Goal: Information Seeking & Learning: Check status

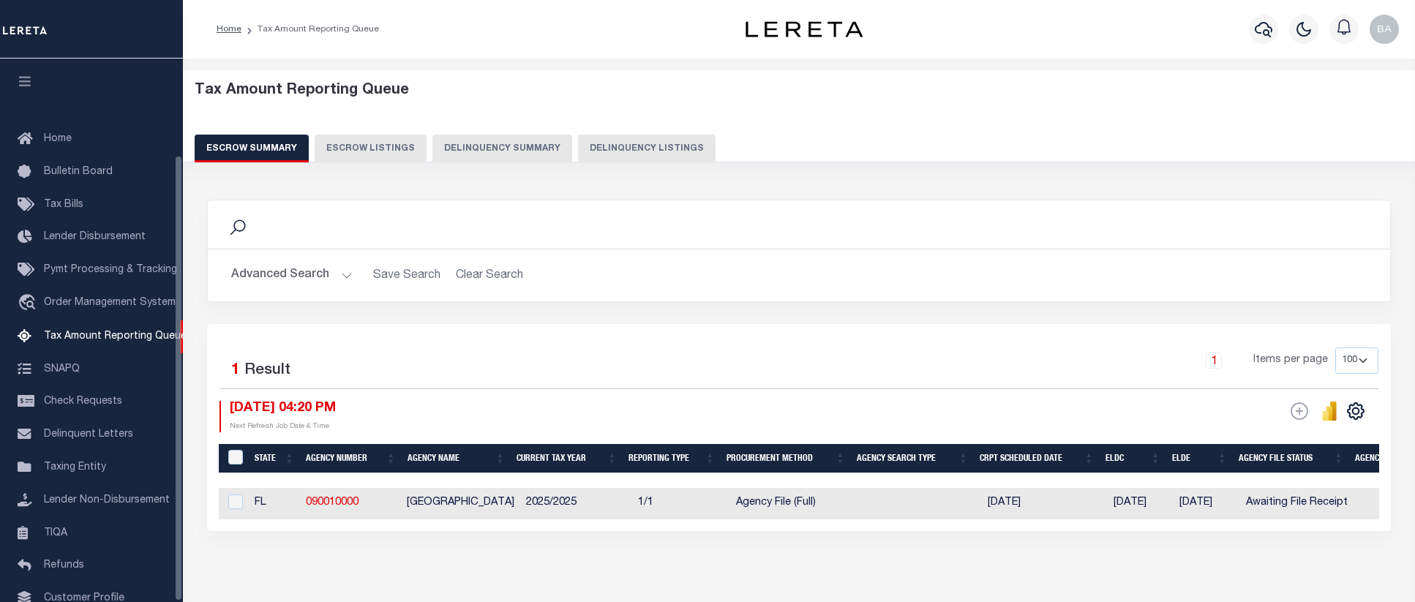
select select "100"
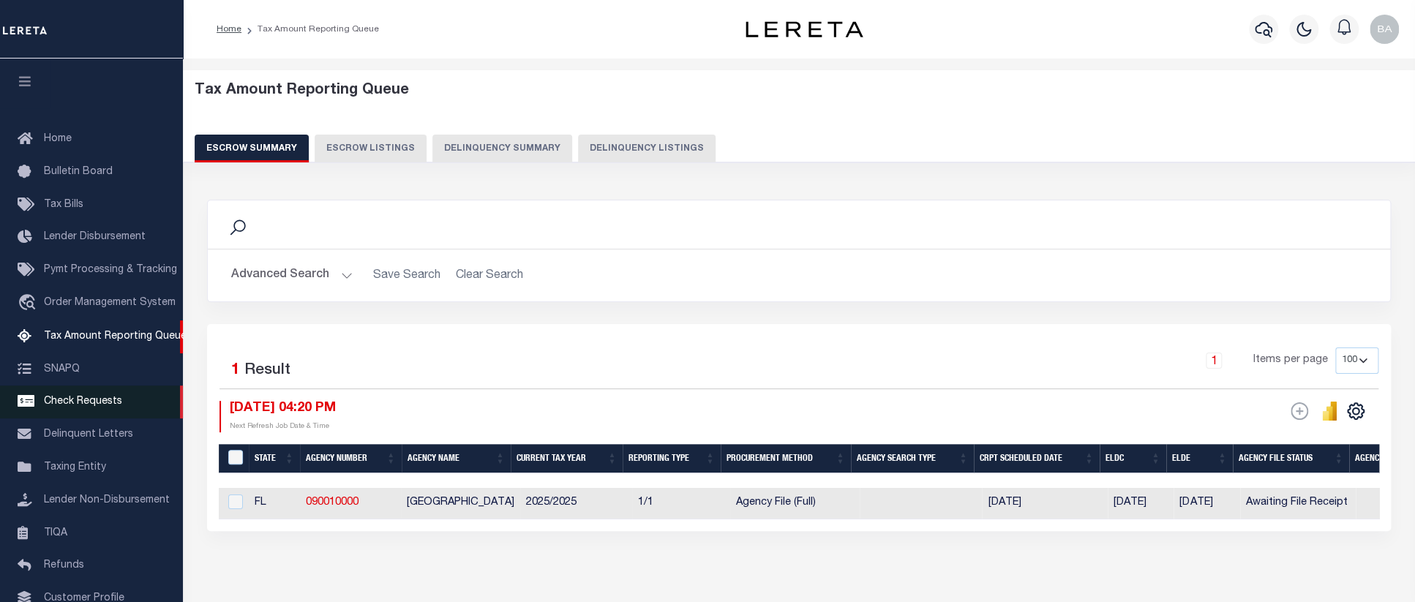
scroll to position [117, 0]
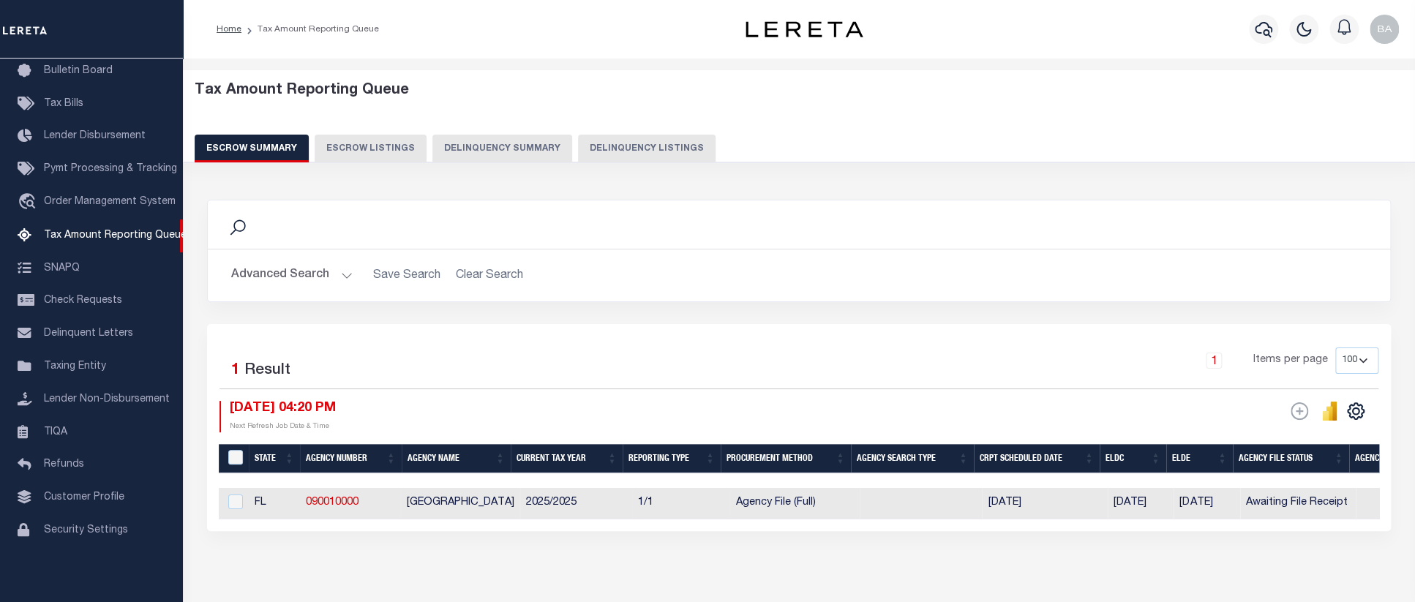
click at [462, 149] on button "Delinquency Summary" at bounding box center [502, 149] width 140 height 28
select select "FL"
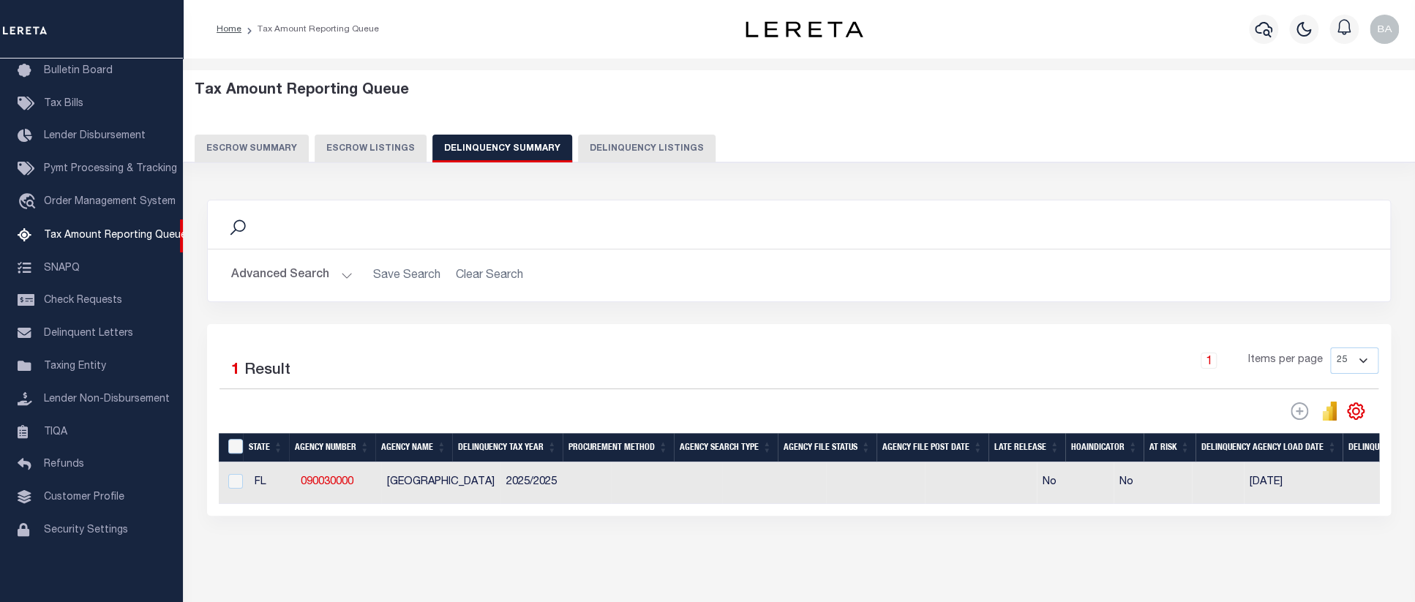
click at [271, 274] on button "Advanced Search" at bounding box center [291, 275] width 121 height 29
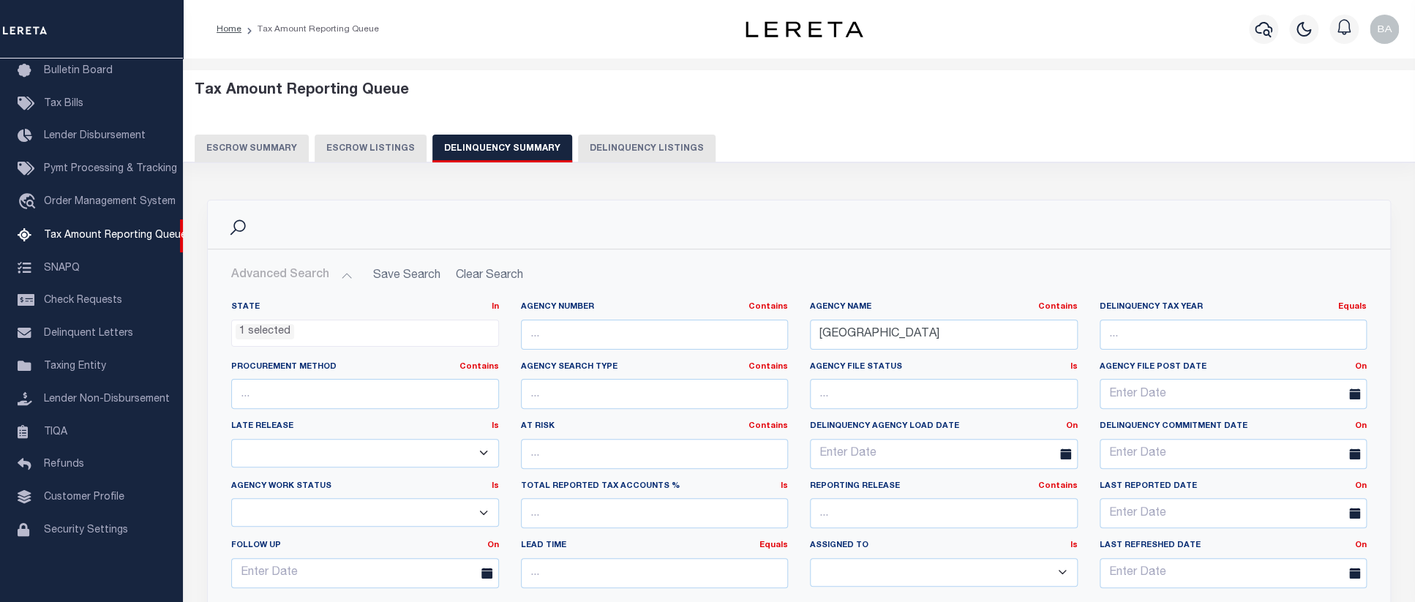
scroll to position [148, 0]
drag, startPoint x: 651, startPoint y: 325, endPoint x: 593, endPoint y: 324, distance: 58.5
click at [810, 324] on input "BAY COUNTY" at bounding box center [944, 335] width 268 height 30
paste input "CHARLOTTE"
type input "[GEOGRAPHIC_DATA]"
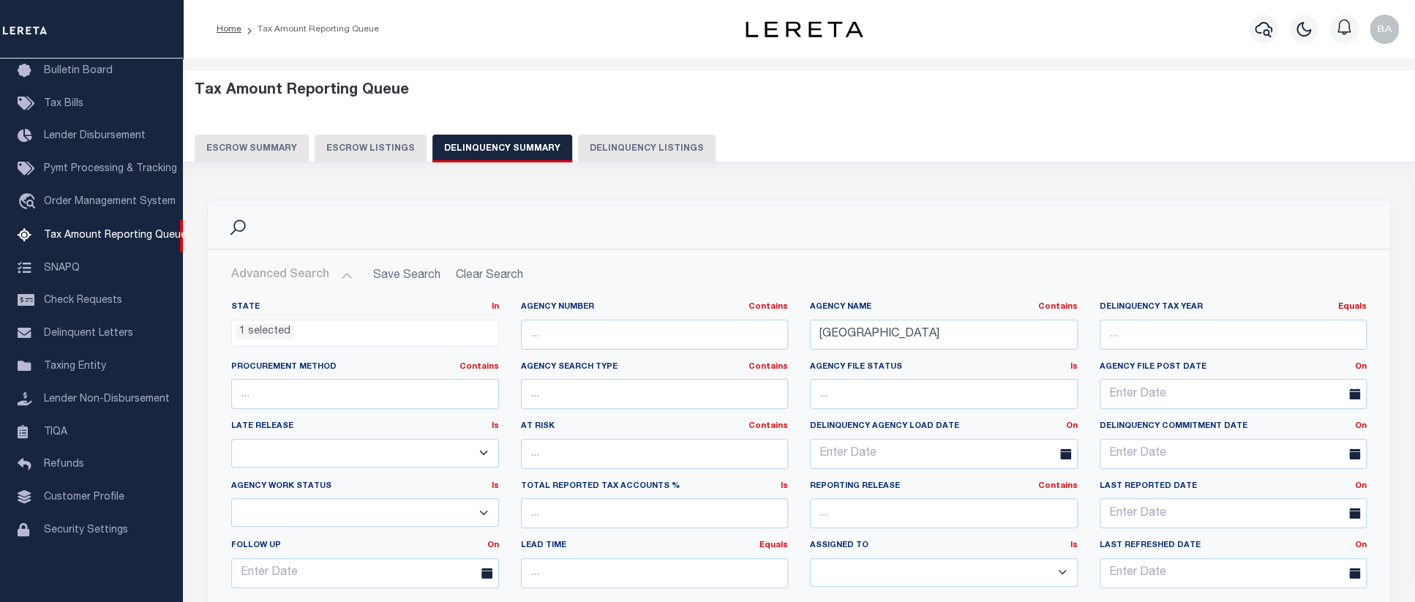
click at [304, 339] on ul "1 selected" at bounding box center [365, 330] width 266 height 20
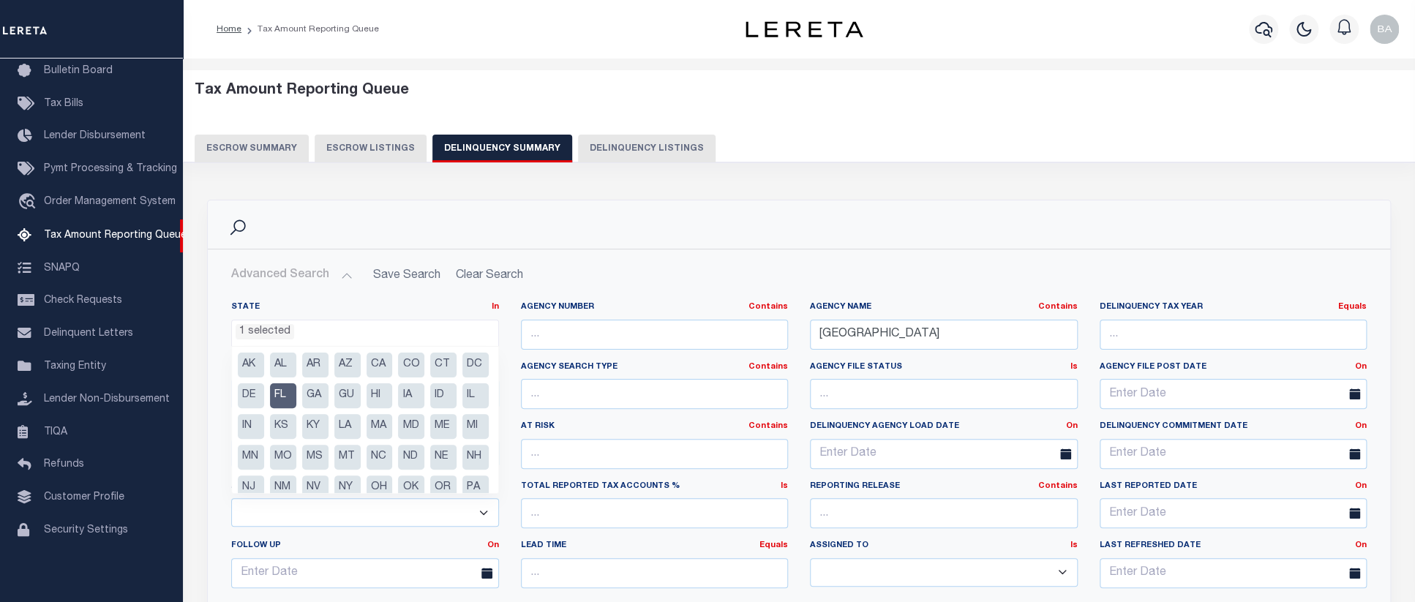
click at [989, 249] on hr at bounding box center [799, 249] width 1182 height 1
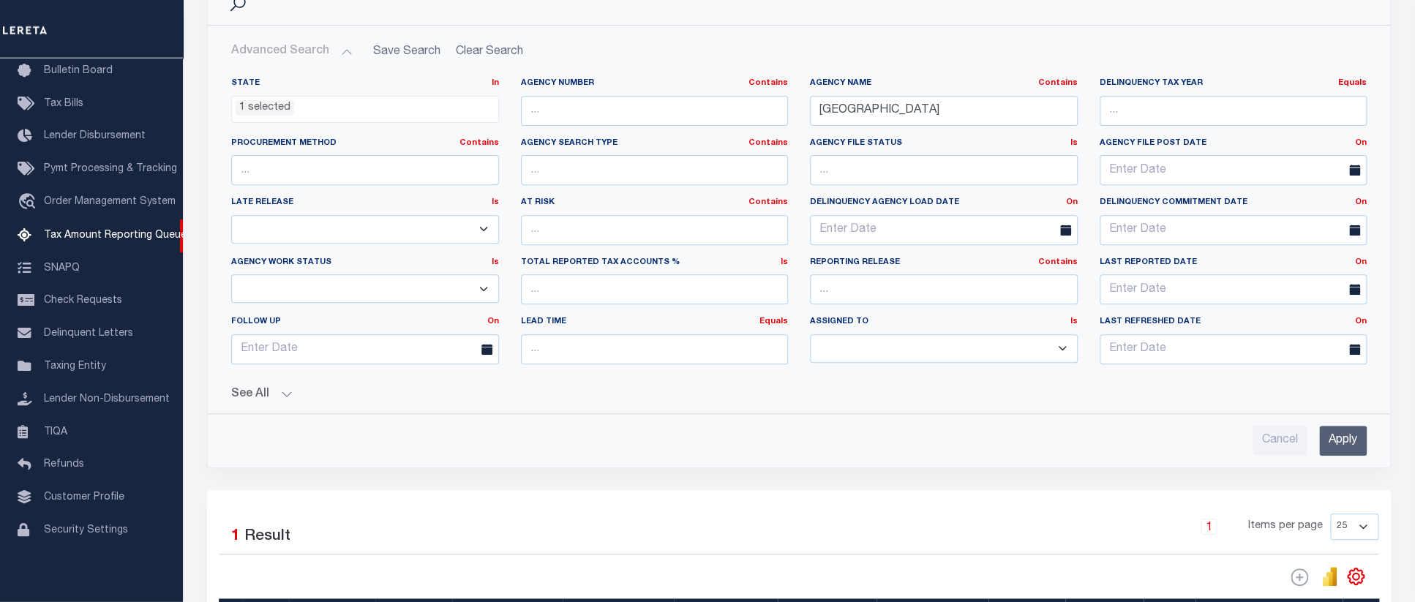
scroll to position [226, 0]
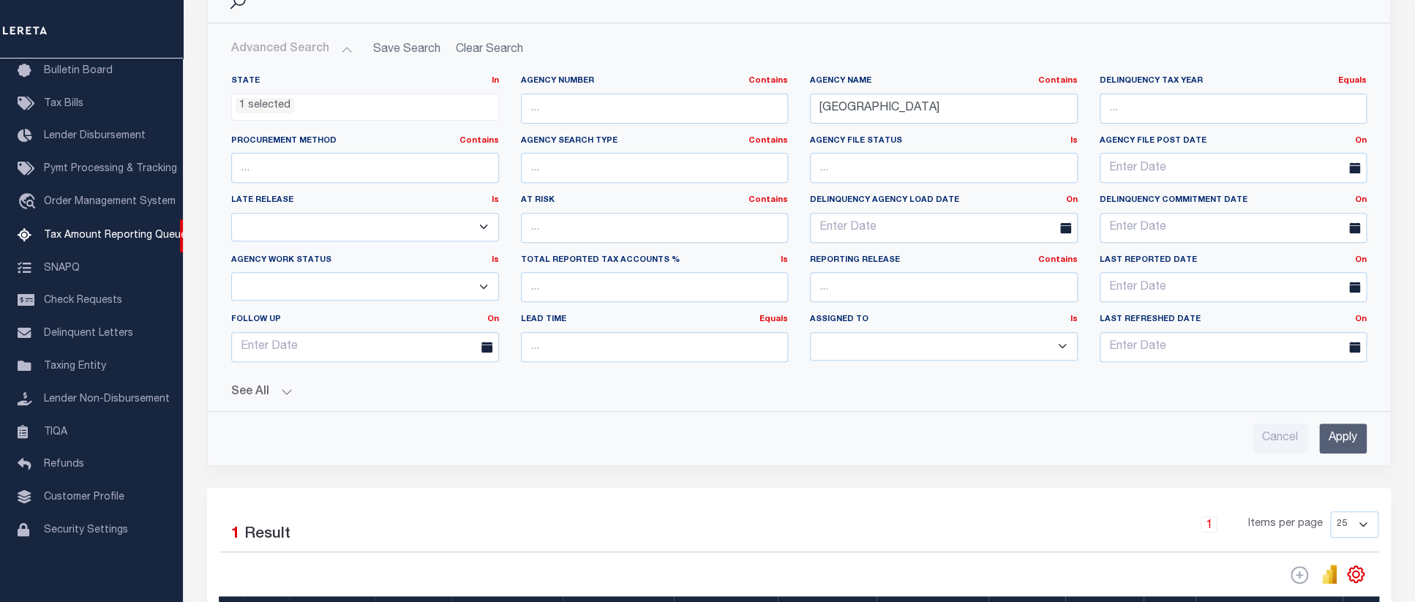
click at [1347, 448] on input "Apply" at bounding box center [1343, 439] width 48 height 30
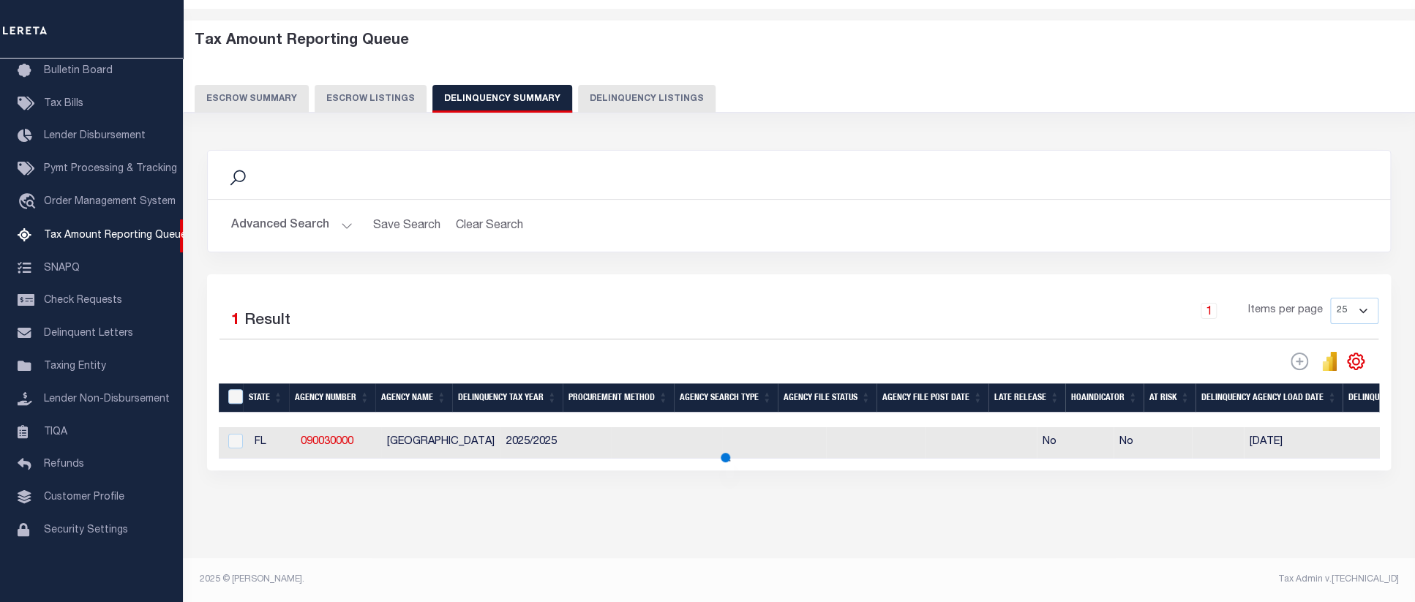
scroll to position [75, 0]
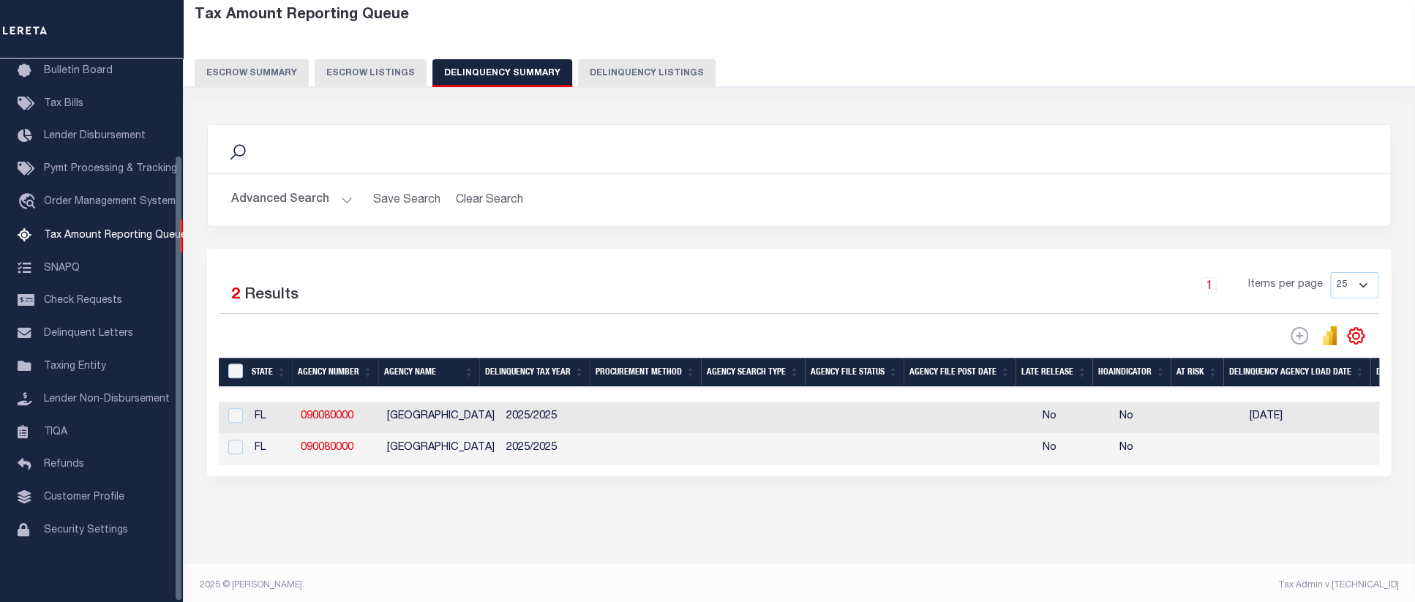
click at [365, 520] on div "Data sync process is currently running, you may face some response delays. Sear…" at bounding box center [799, 315] width 1203 height 410
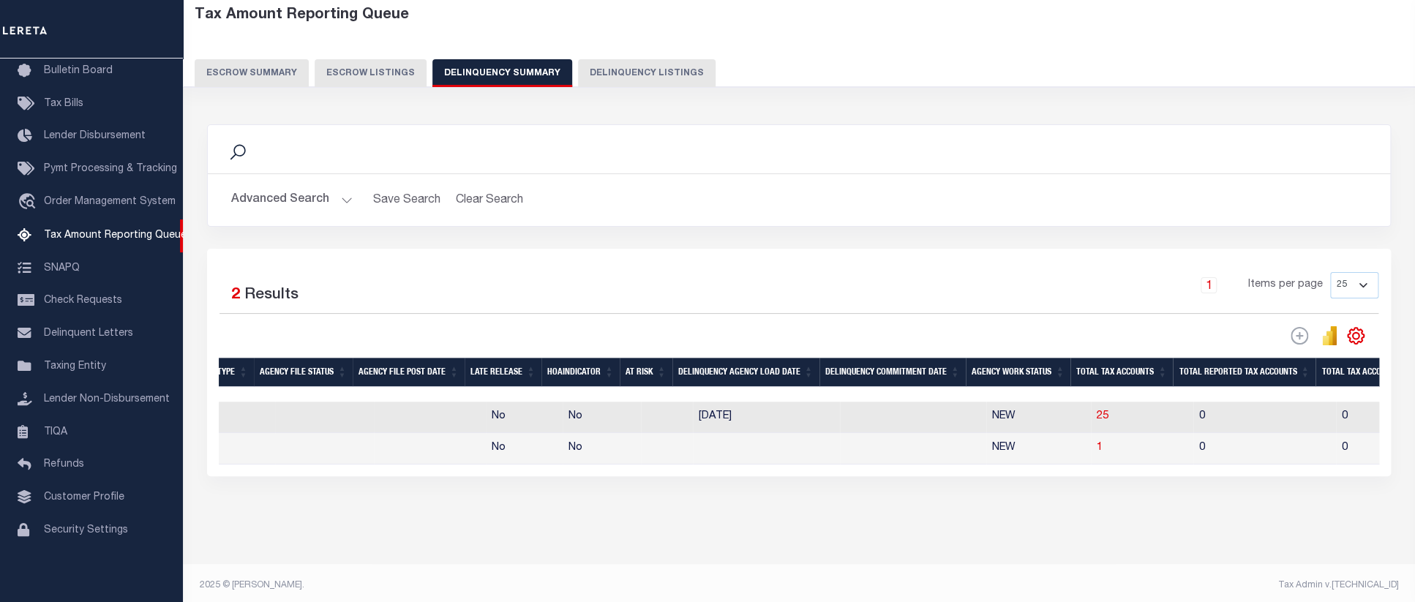
scroll to position [0, 551]
click at [1097, 421] on span "25" at bounding box center [1103, 416] width 12 height 10
select select "100"
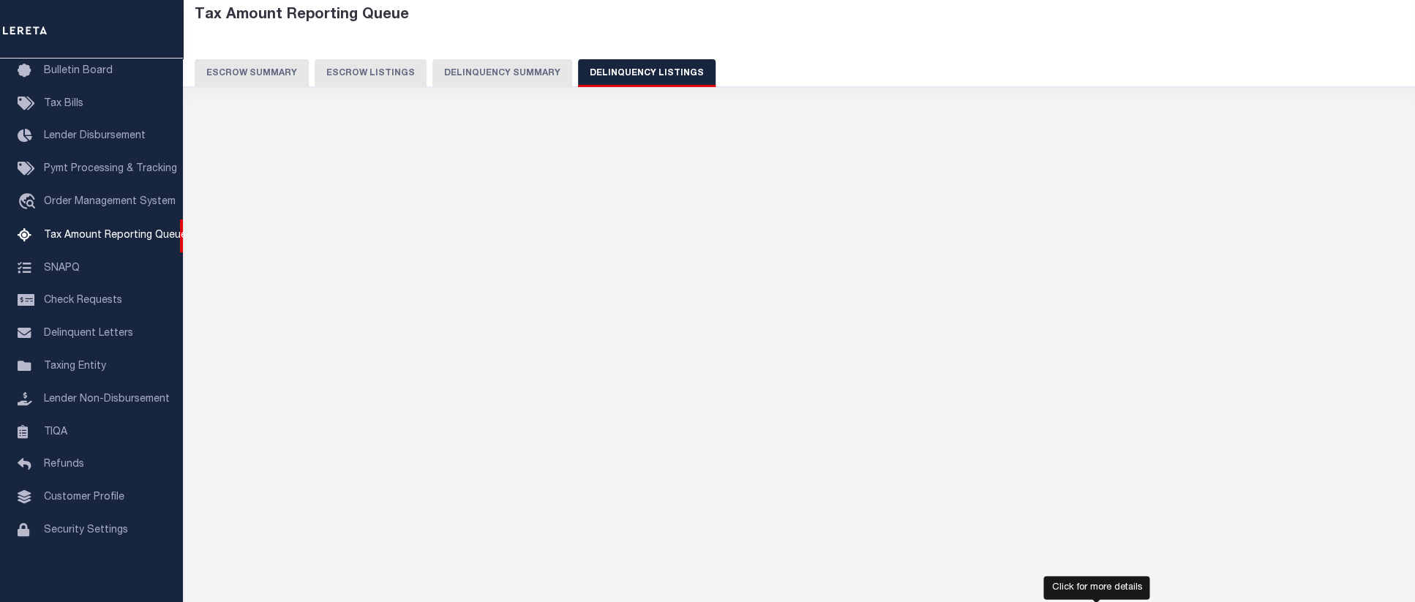
scroll to position [52, 0]
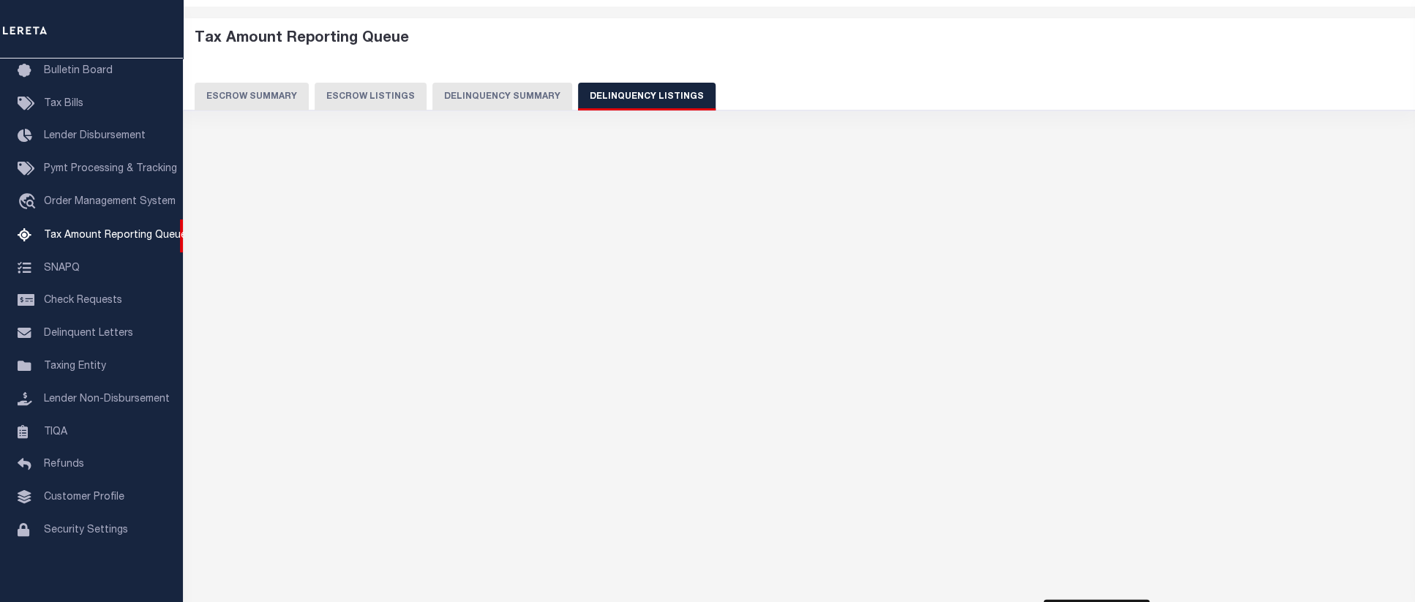
select select "100"
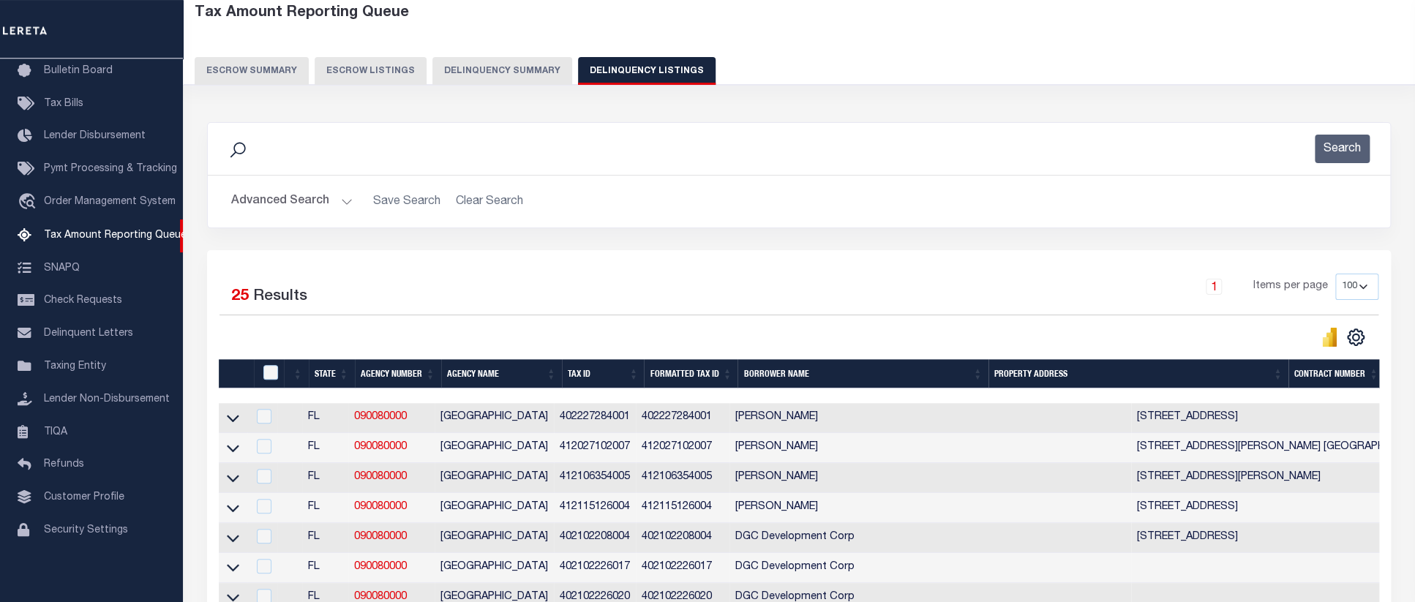
scroll to position [0, 0]
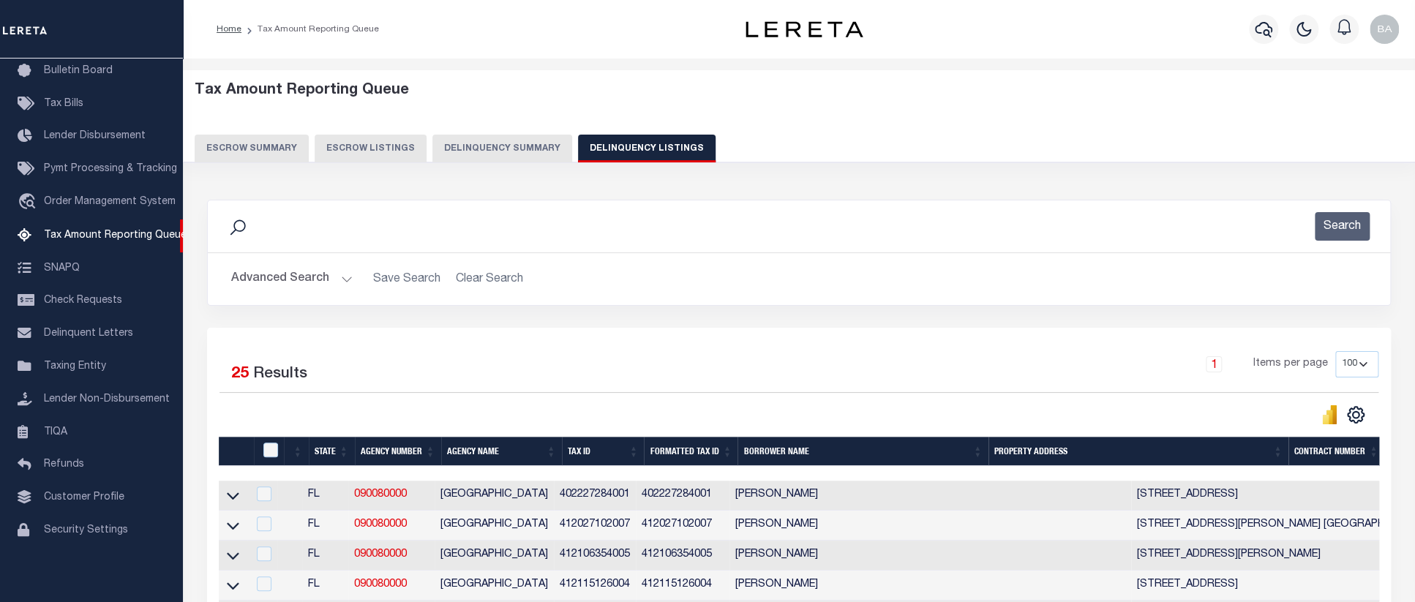
click at [455, 140] on button "Delinquency Summary" at bounding box center [502, 149] width 140 height 28
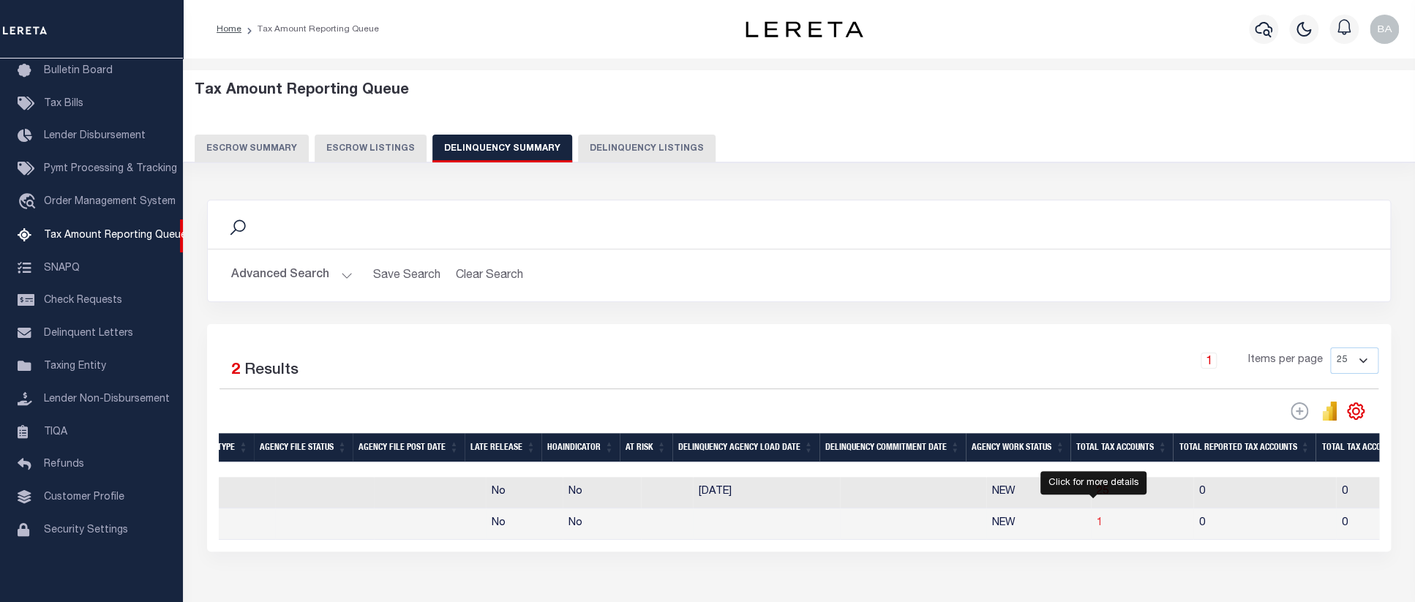
click at [1097, 528] on span "1" at bounding box center [1100, 523] width 6 height 10
select select "100"
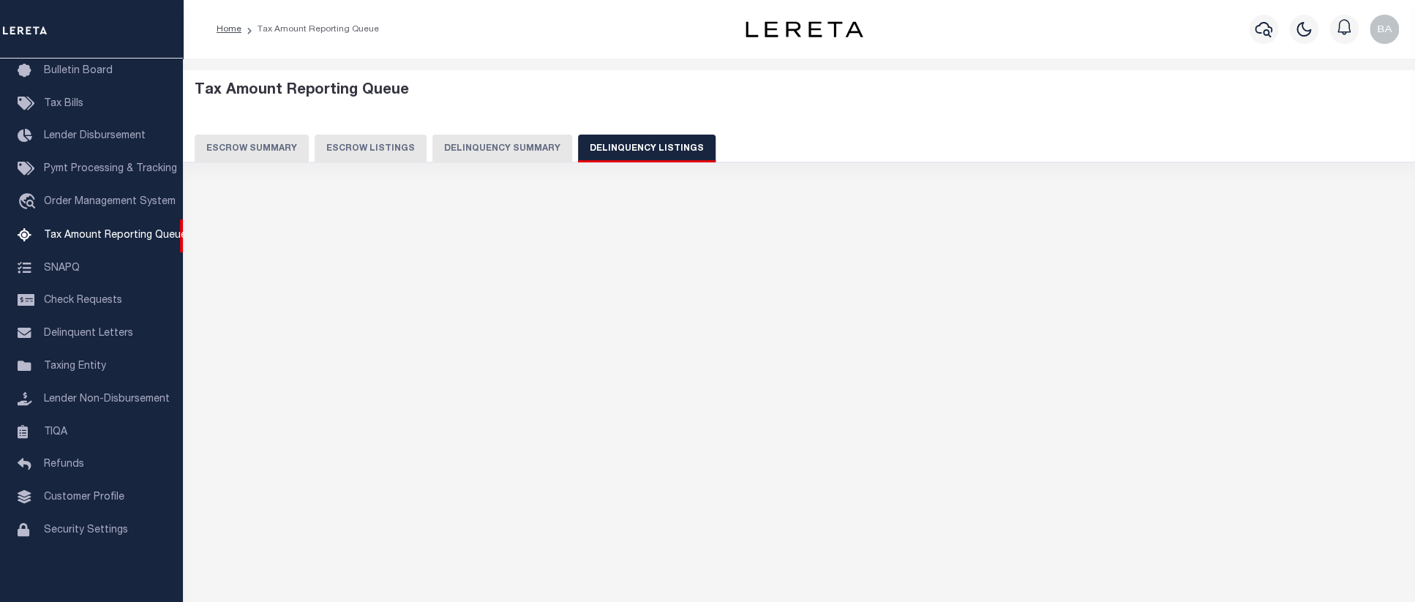
select select "100"
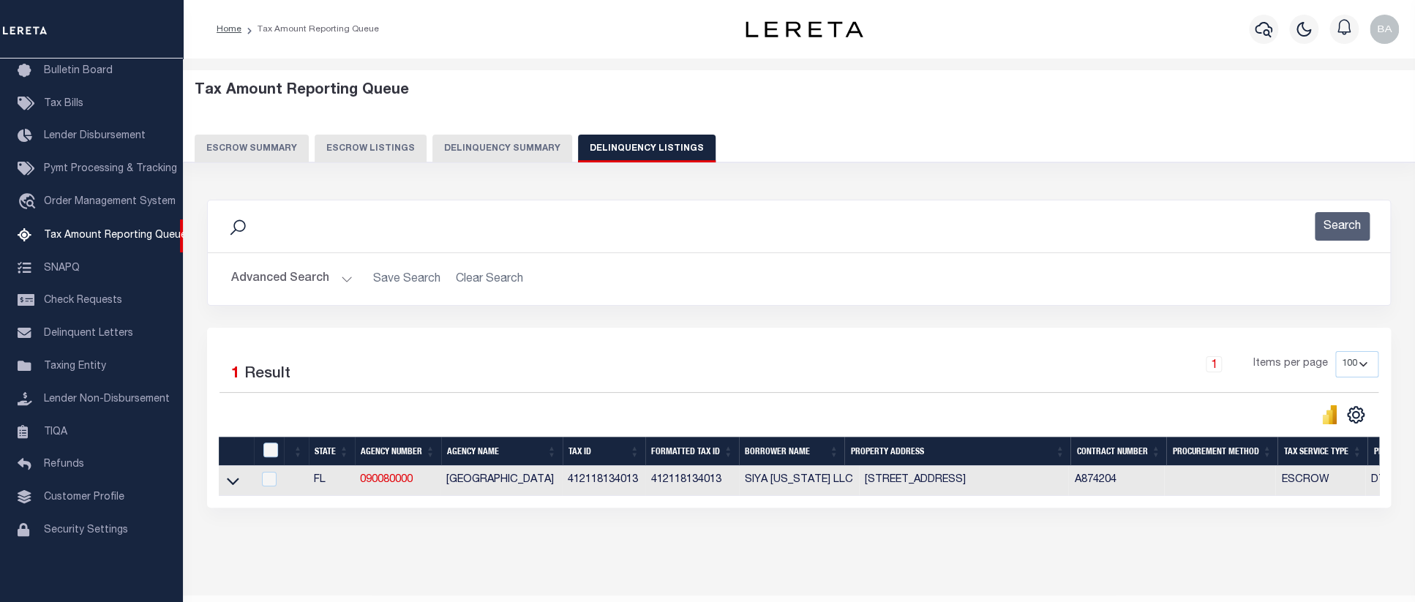
scroll to position [0, 0]
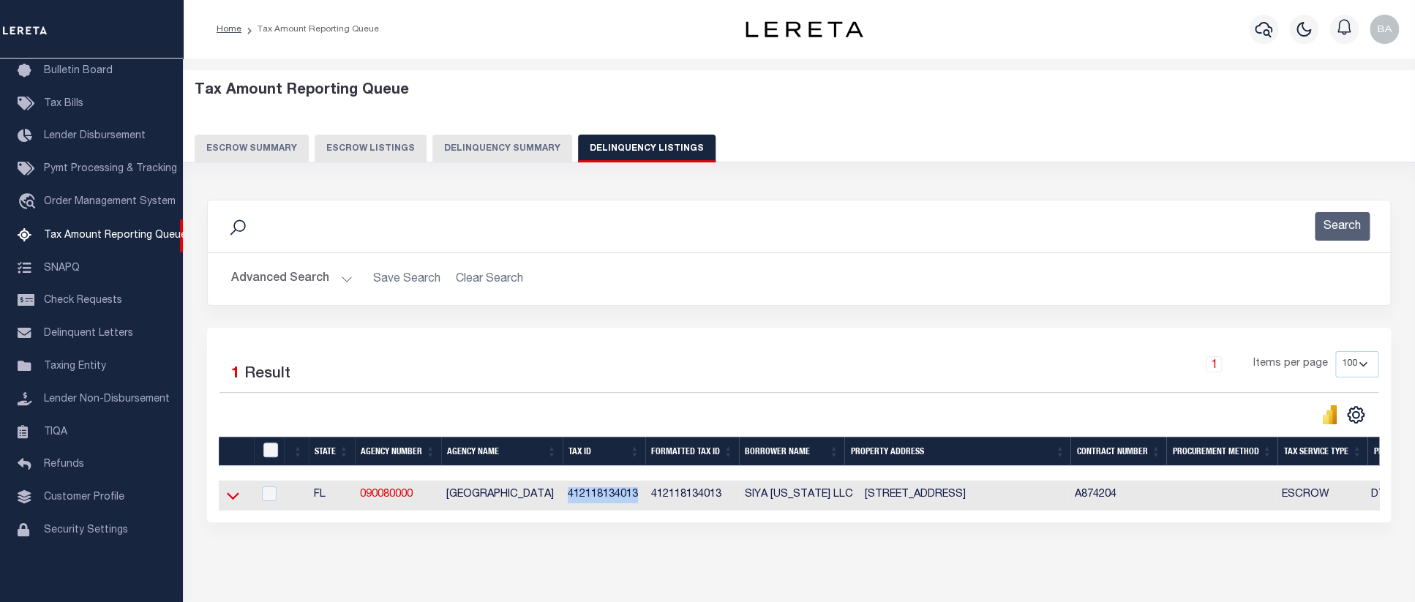
click at [234, 503] on icon at bounding box center [233, 495] width 12 height 15
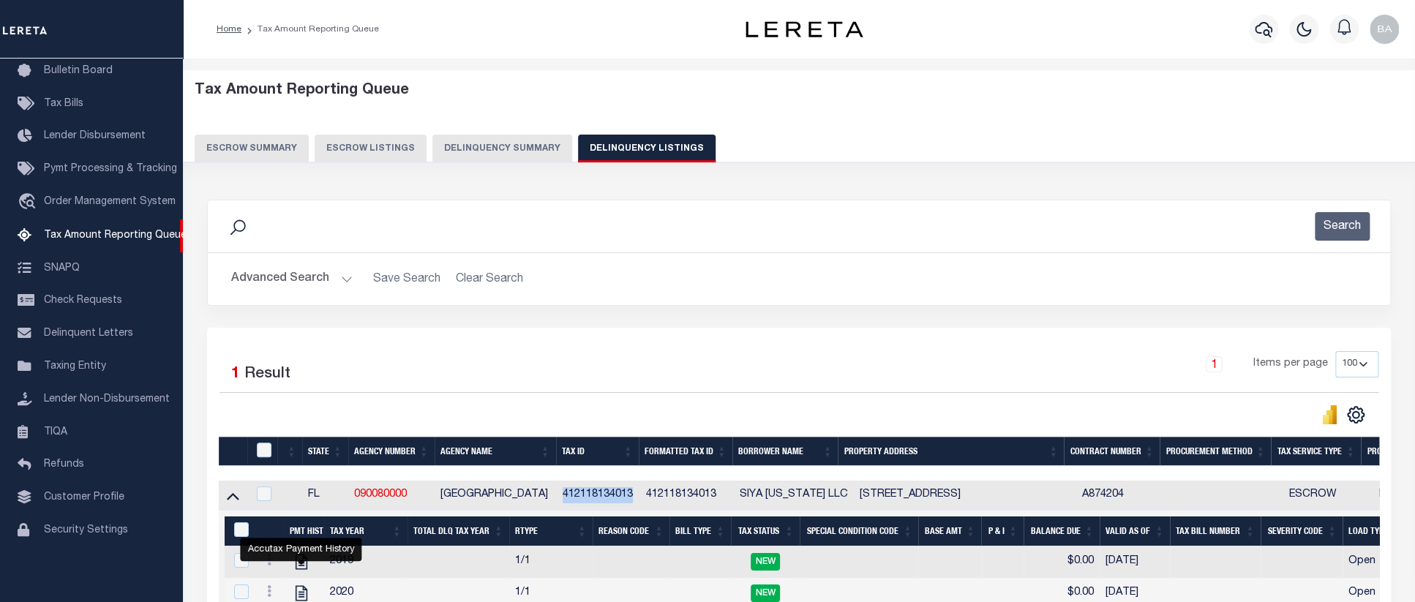
click at [511, 145] on button "Delinquency Summary" at bounding box center [502, 149] width 140 height 28
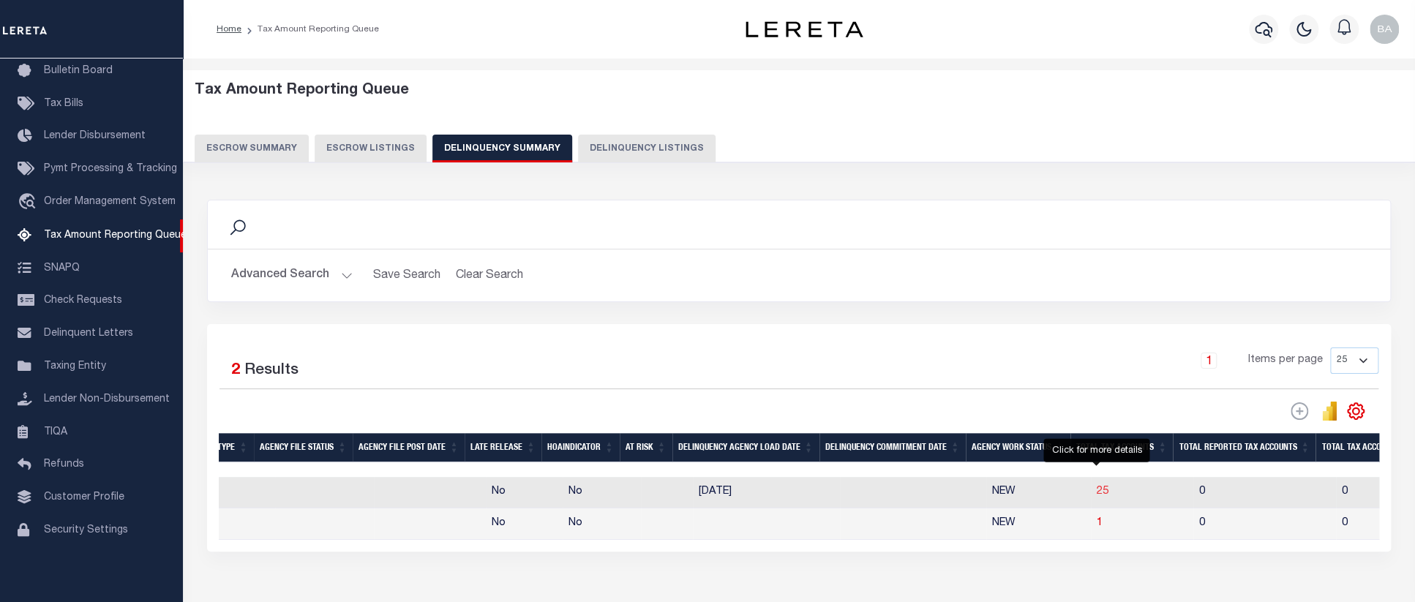
click at [1097, 497] on span "25" at bounding box center [1103, 491] width 12 height 10
select select "100"
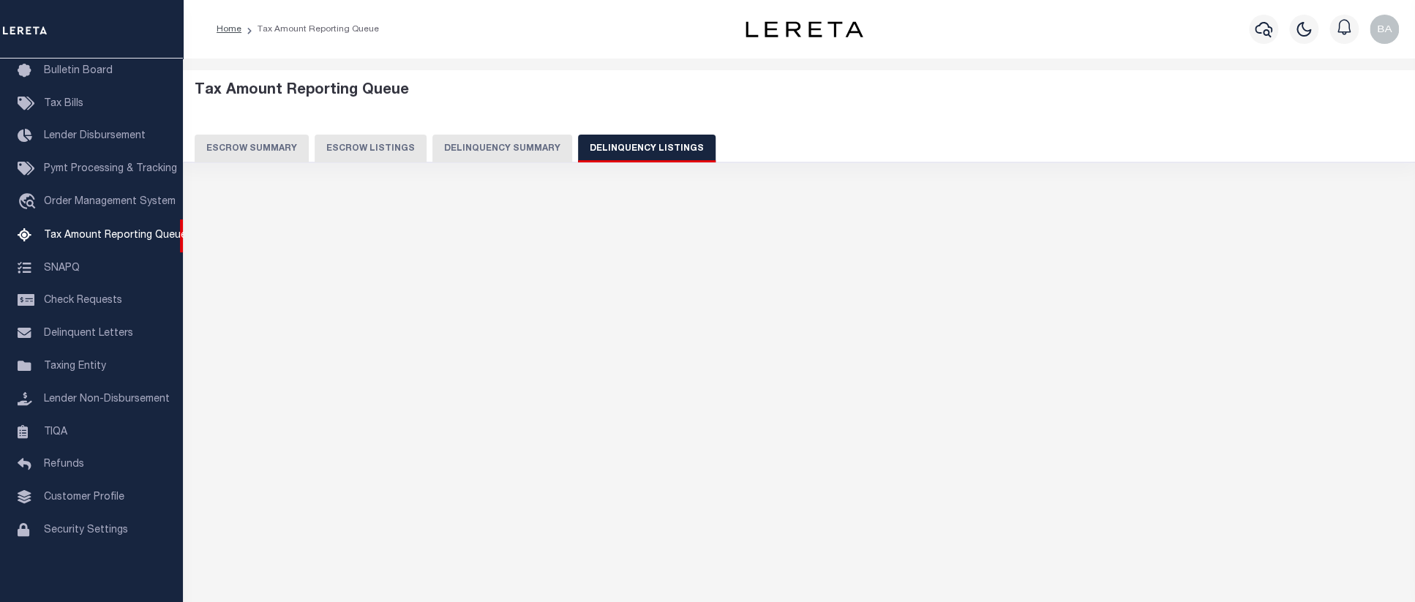
select select "100"
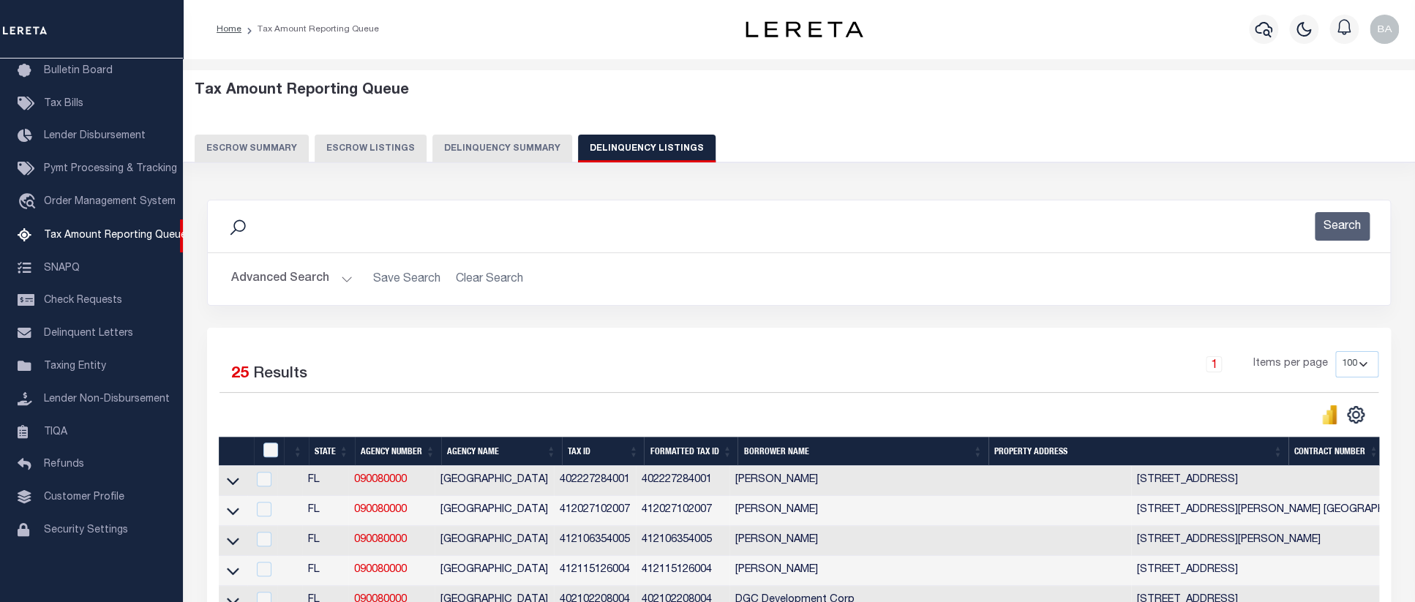
scroll to position [816, 0]
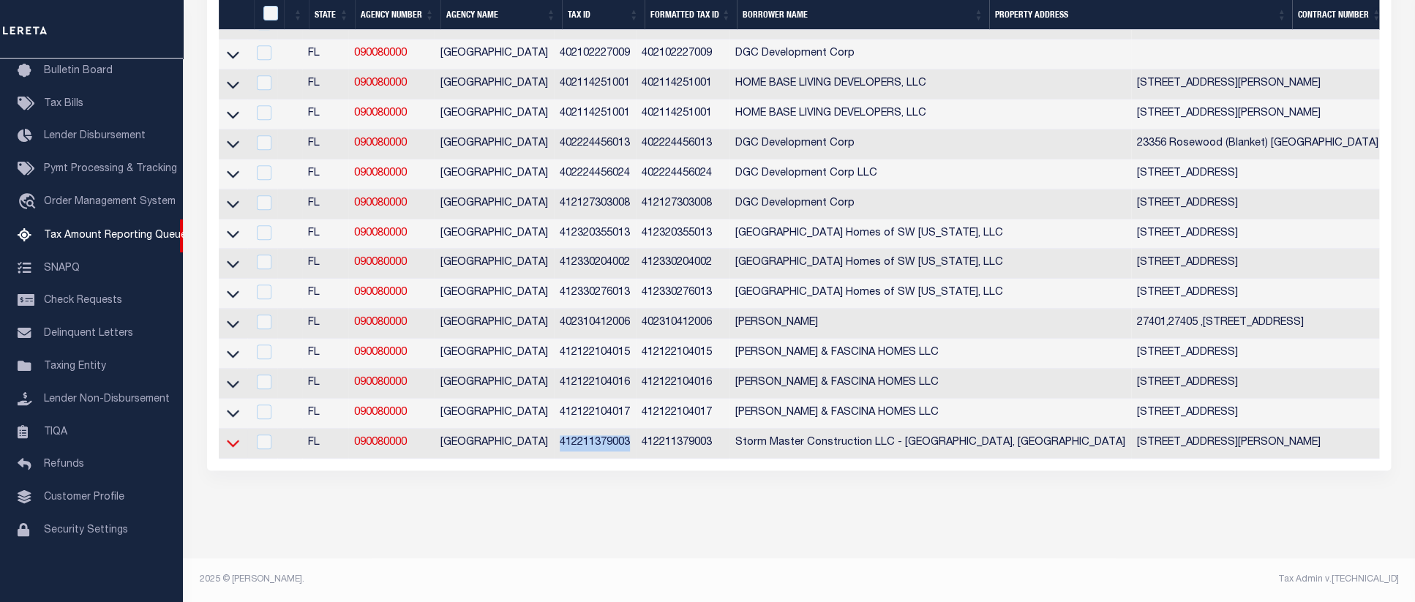
click at [230, 435] on icon at bounding box center [233, 442] width 12 height 15
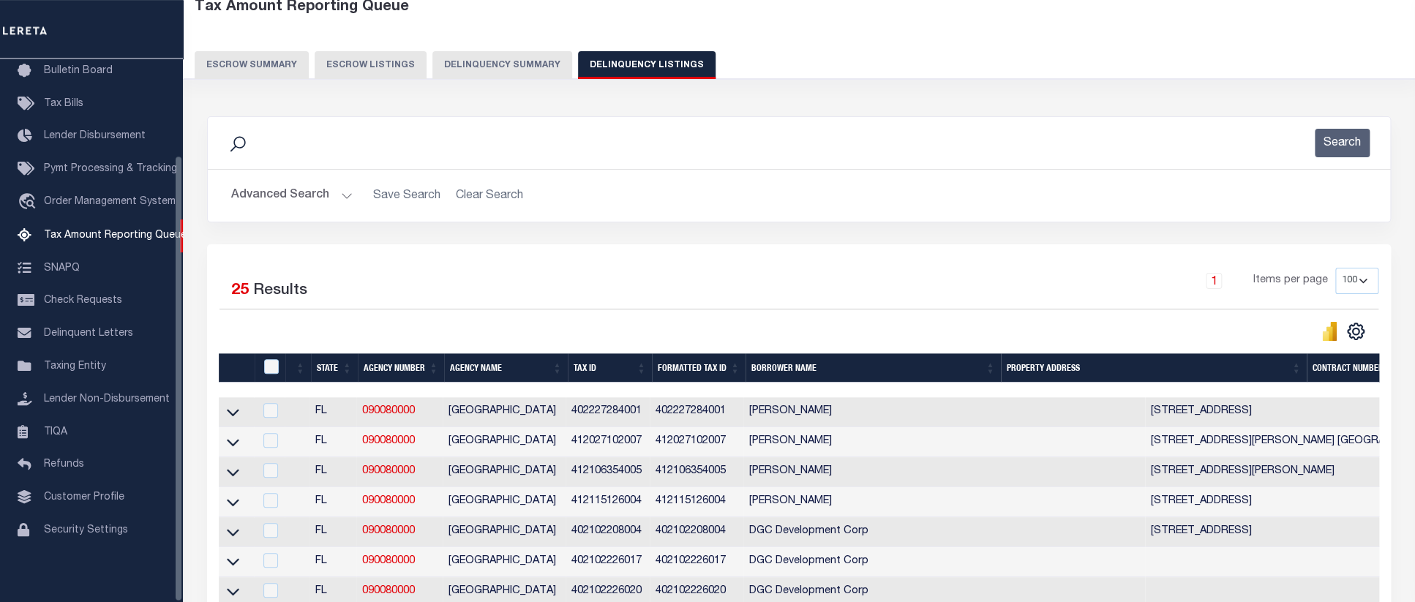
scroll to position [0, 0]
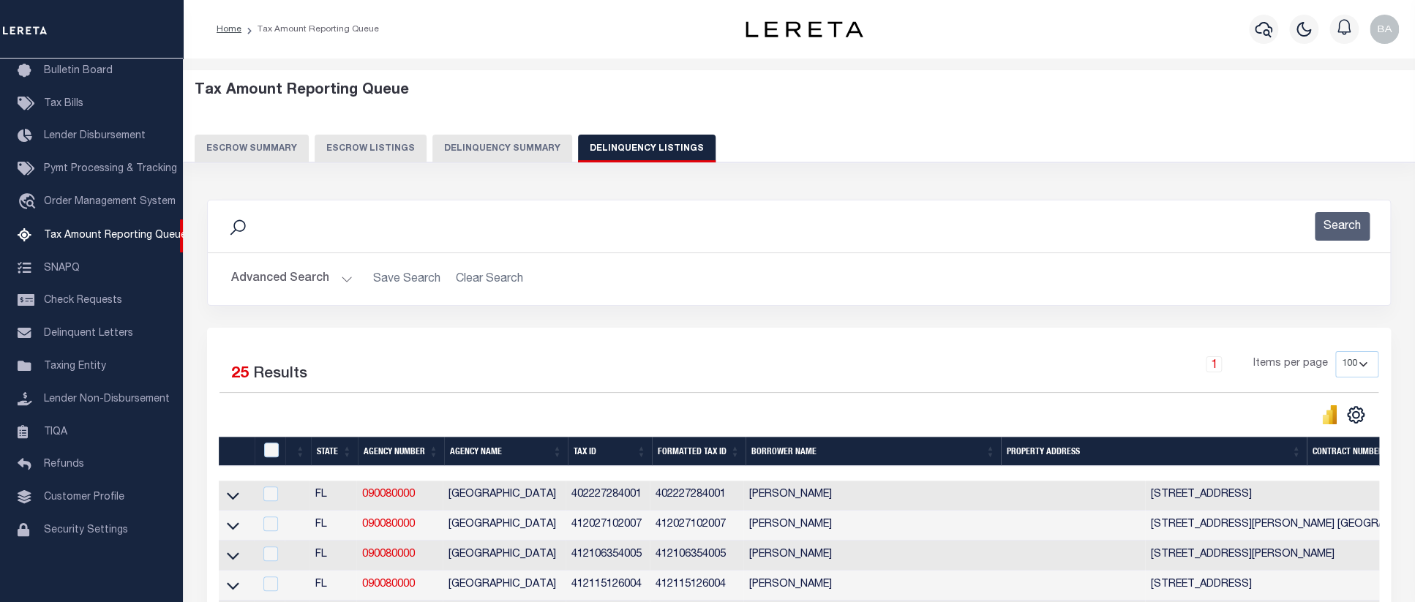
click at [484, 143] on button "Delinquency Summary" at bounding box center [502, 149] width 140 height 28
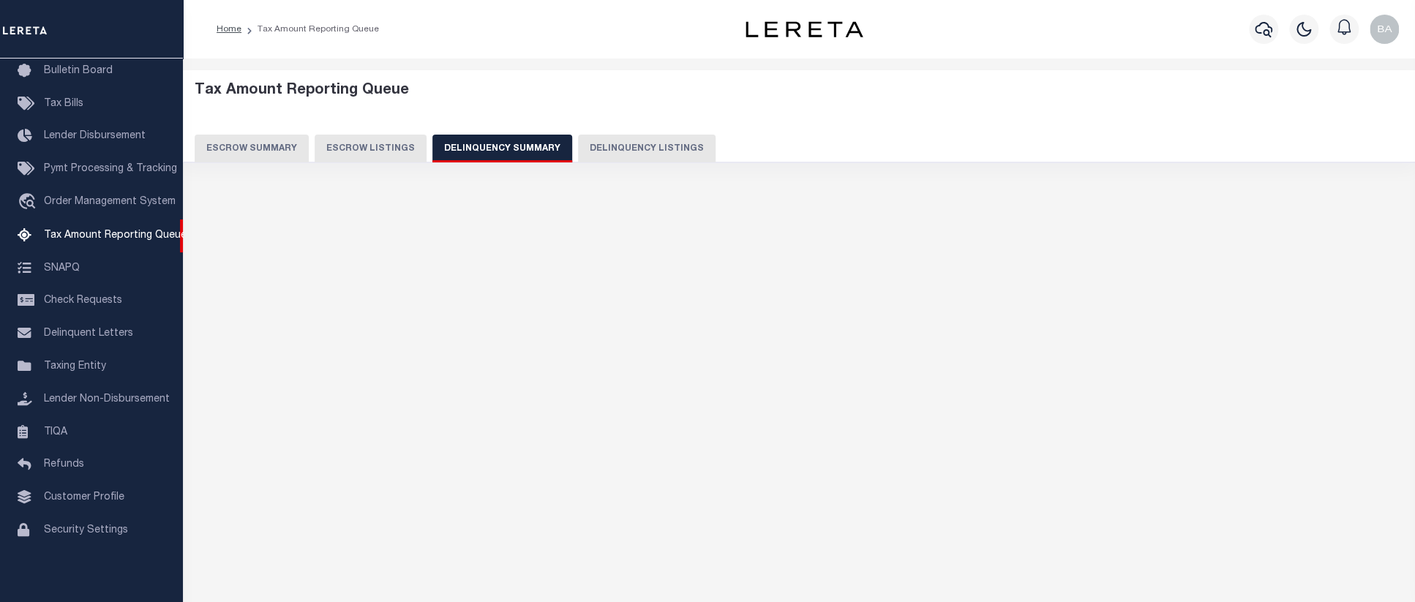
scroll to position [0, 551]
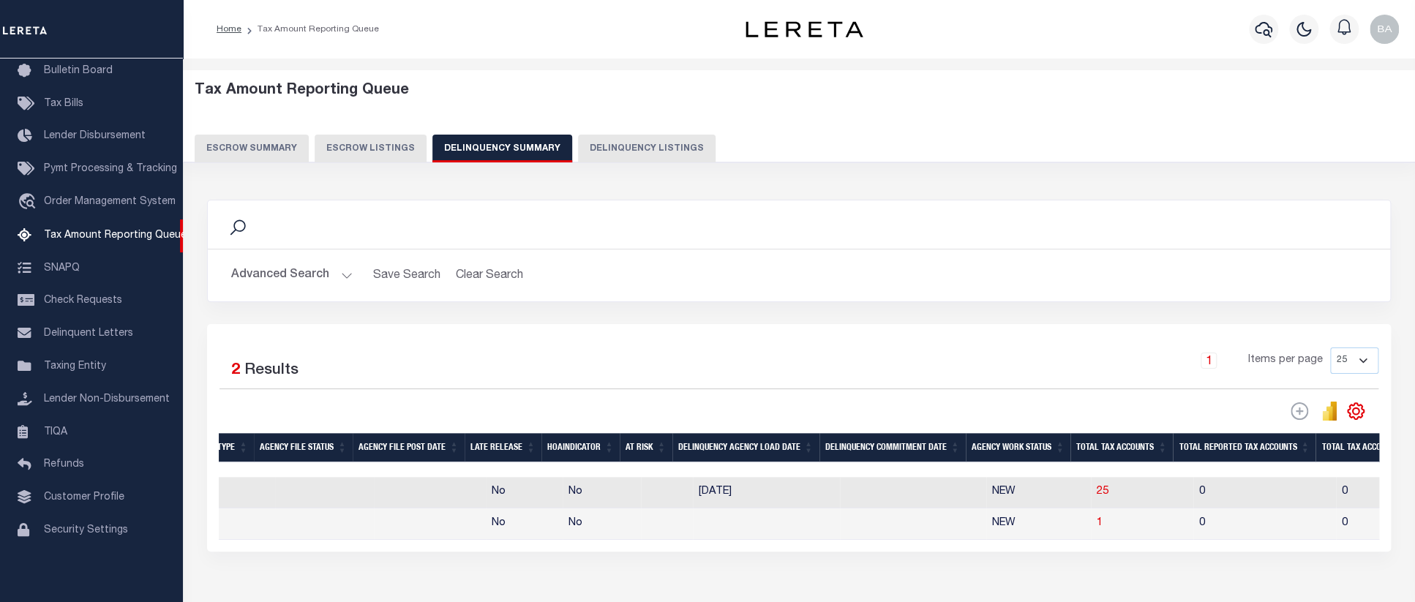
click at [256, 280] on button "Advanced Search" at bounding box center [291, 275] width 121 height 29
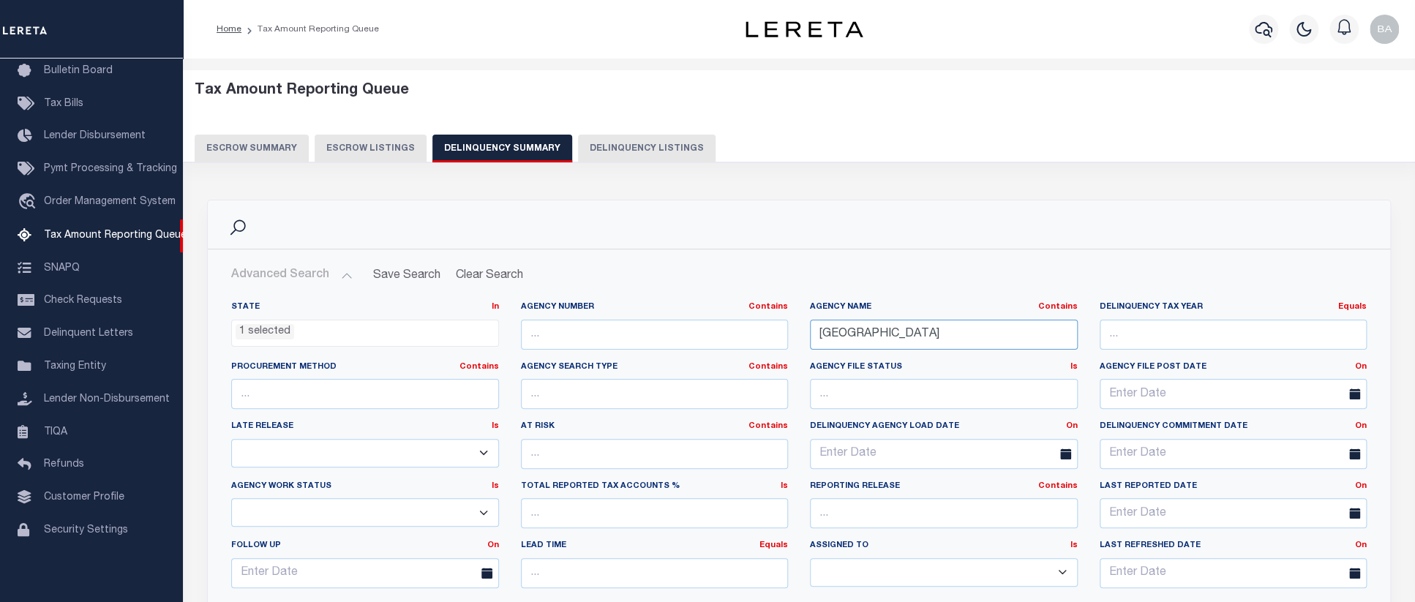
scroll to position [148, 0]
drag, startPoint x: 982, startPoint y: 338, endPoint x: 542, endPoint y: 301, distance: 441.2
click at [810, 320] on input "CHARLOTTE COUNTY" at bounding box center [944, 335] width 268 height 30
paste input "ITRUS"
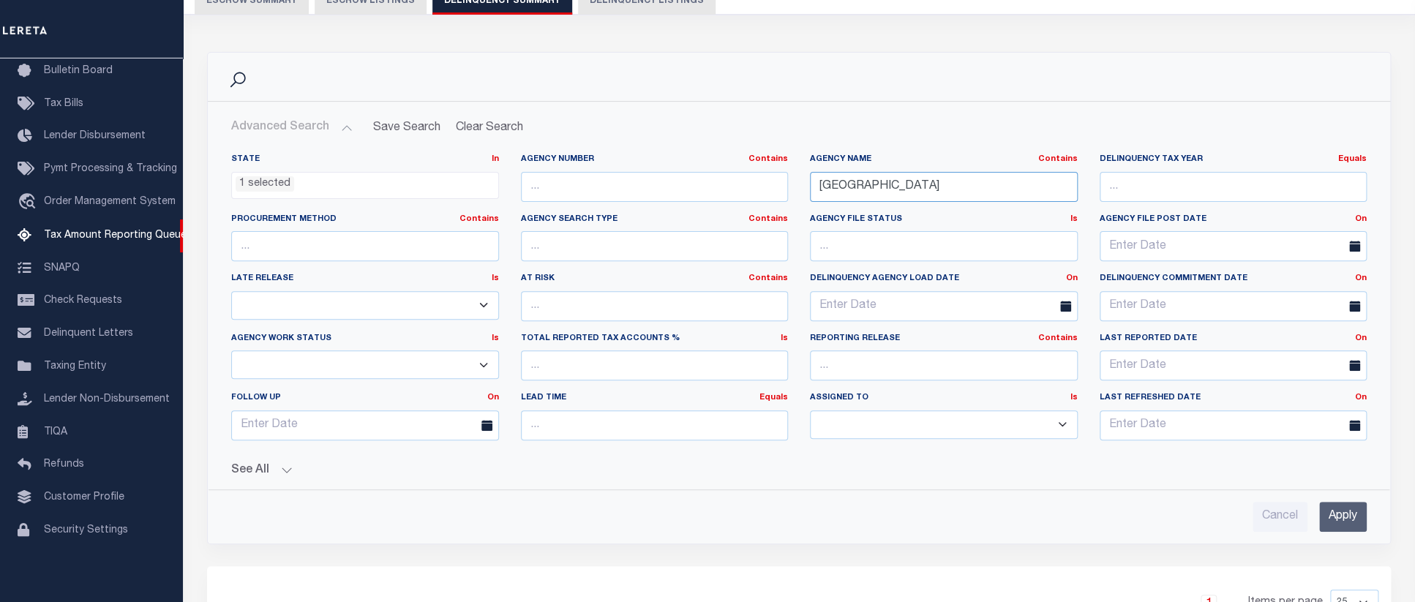
scroll to position [228, 0]
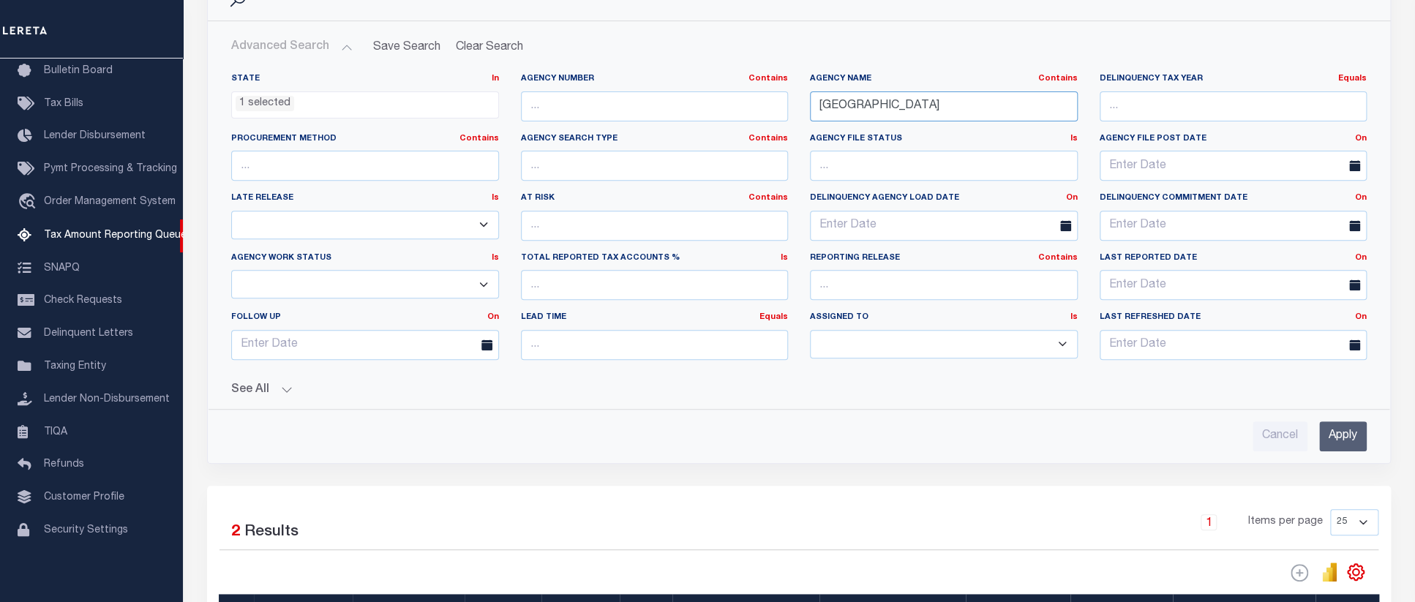
type input "[GEOGRAPHIC_DATA]"
click at [1328, 437] on input "Apply" at bounding box center [1343, 436] width 48 height 30
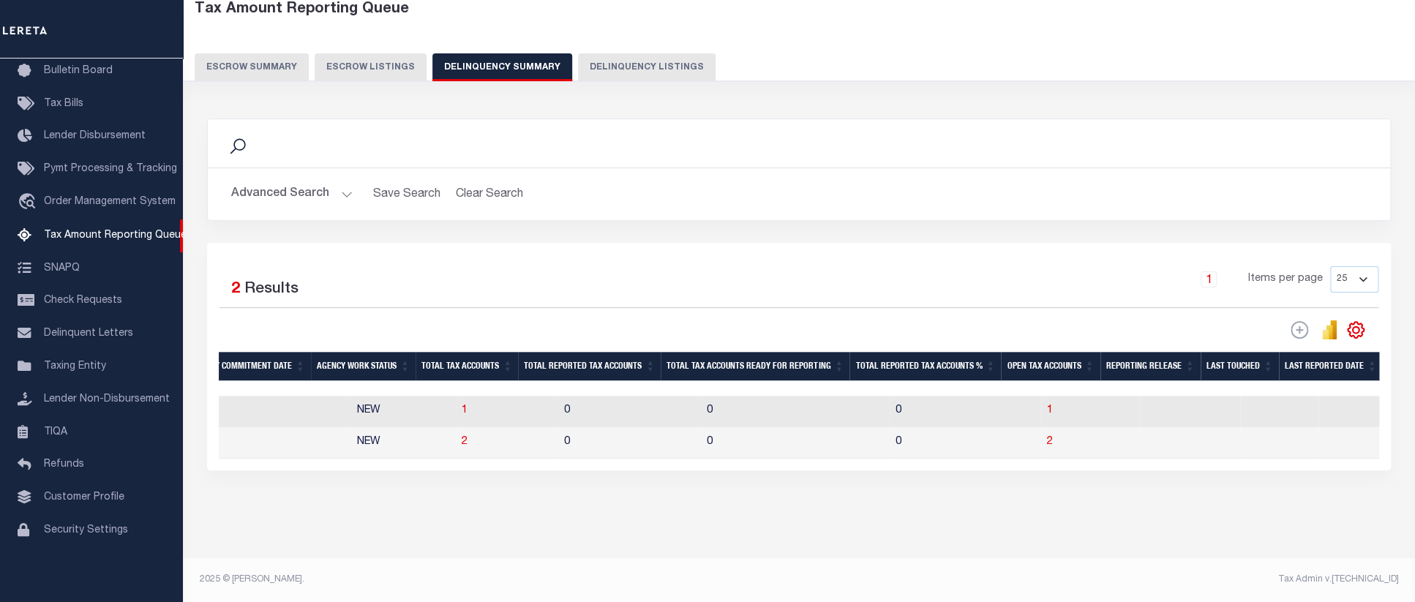
scroll to position [0, 1187]
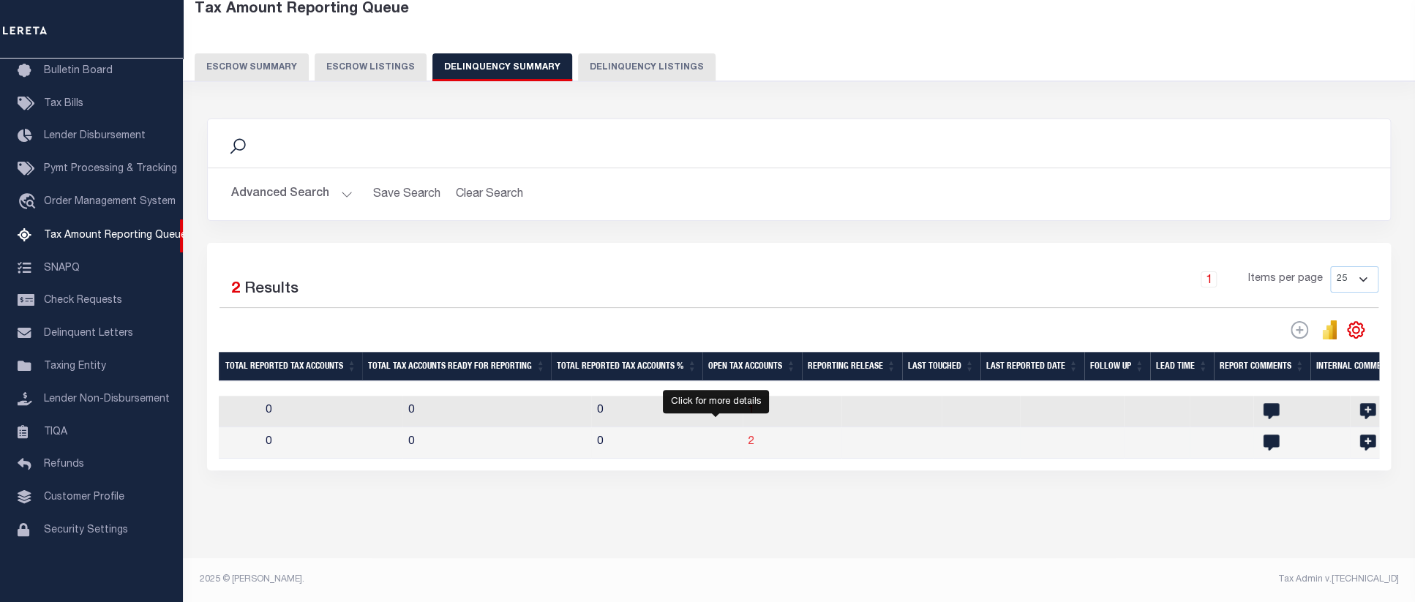
click at [748, 437] on span "2" at bounding box center [751, 442] width 6 height 10
select select "100"
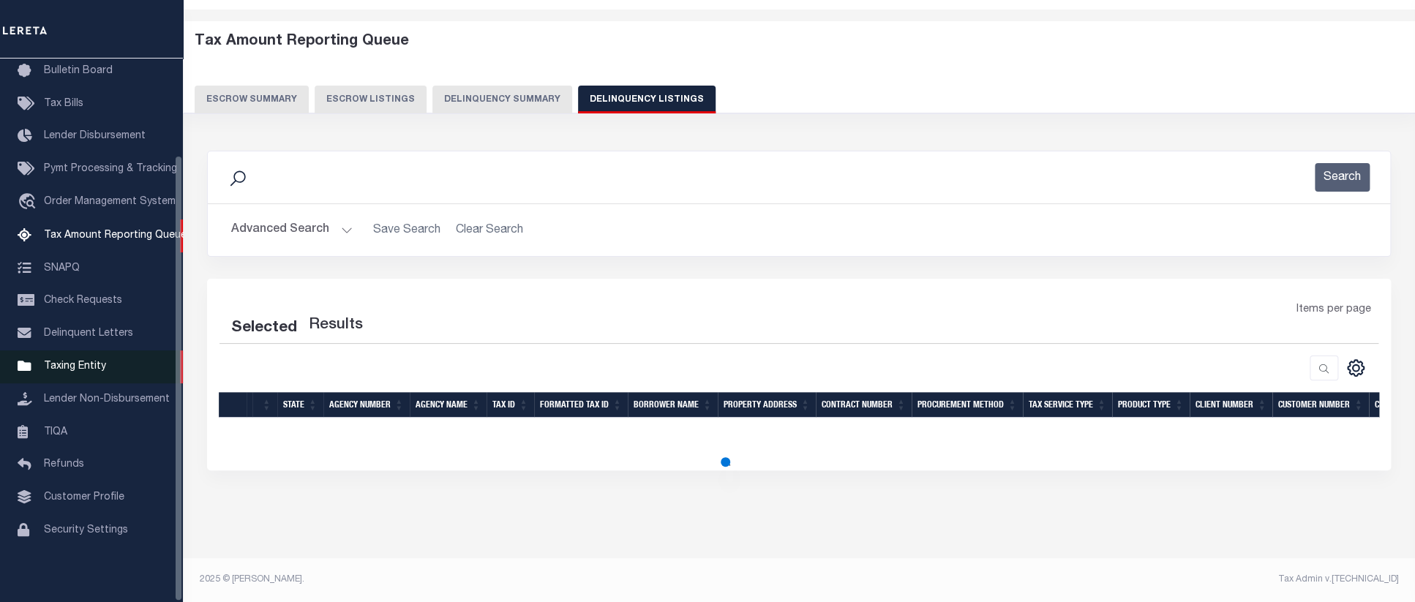
select select "100"
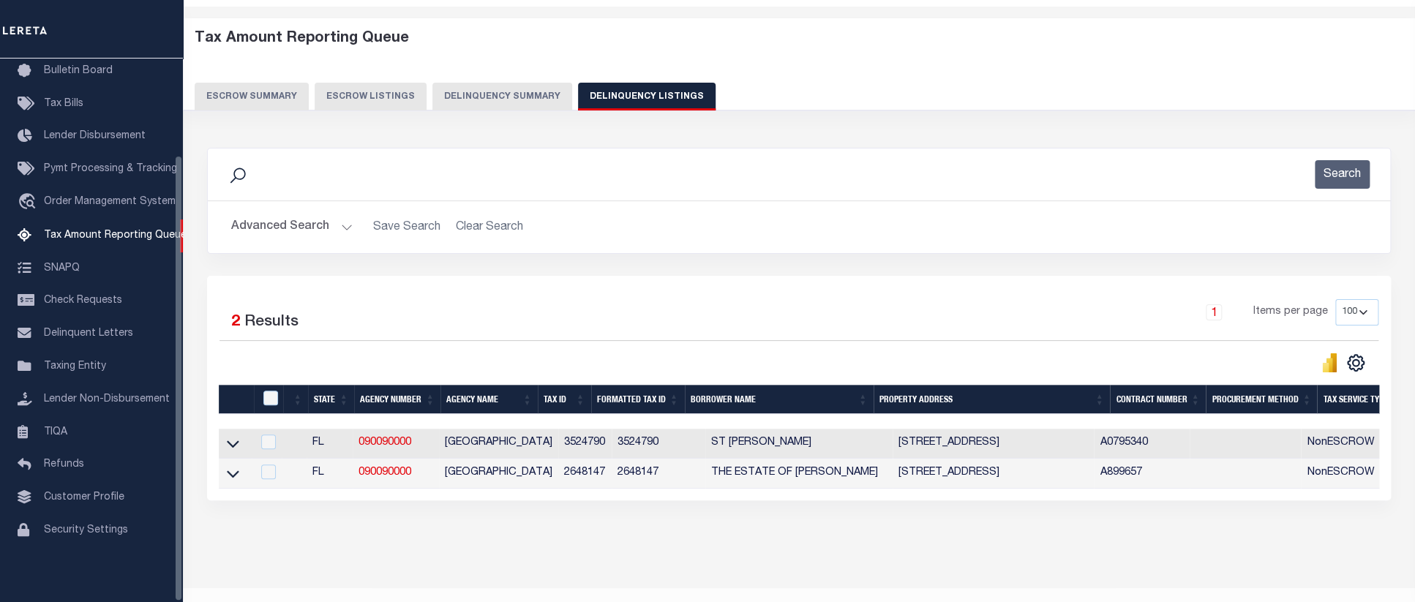
click at [495, 544] on div "Data sync process is currently running, you may face some response delays. Sear…" at bounding box center [799, 338] width 1203 height 411
click at [233, 451] on icon at bounding box center [233, 443] width 12 height 15
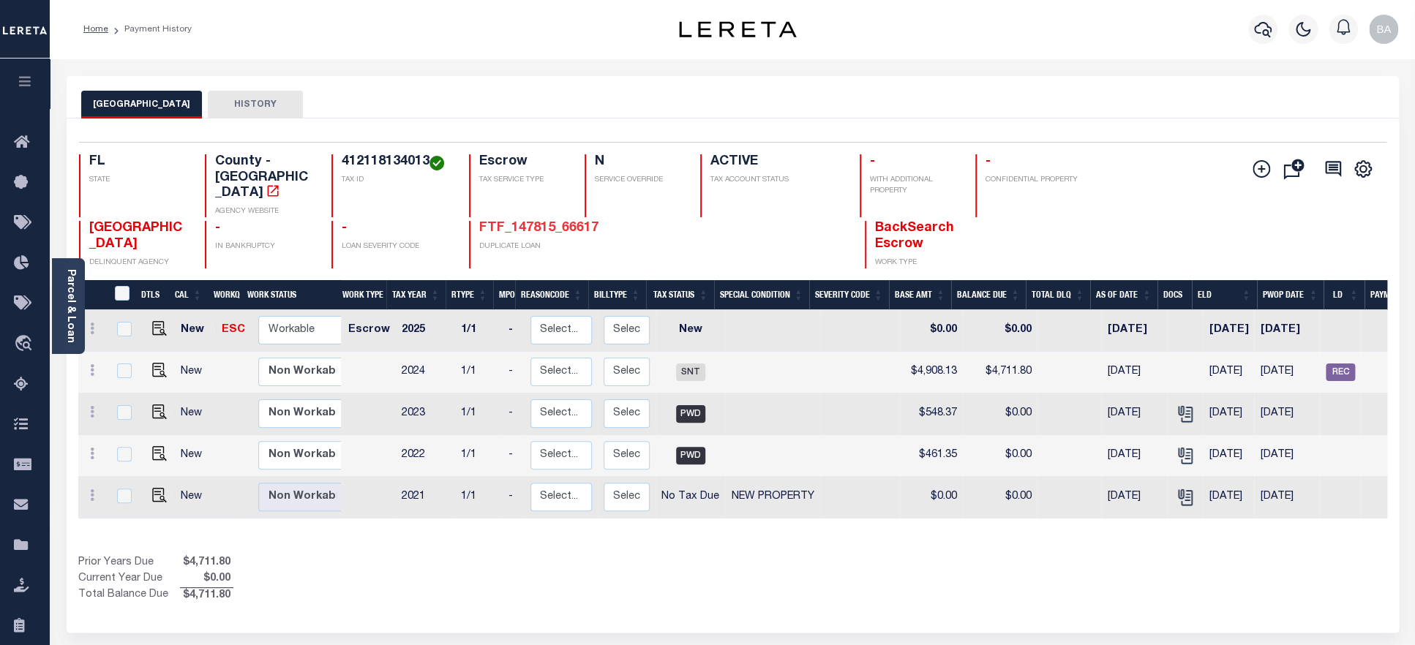
click at [530, 222] on link "FTF_147815_66617" at bounding box center [538, 228] width 119 height 13
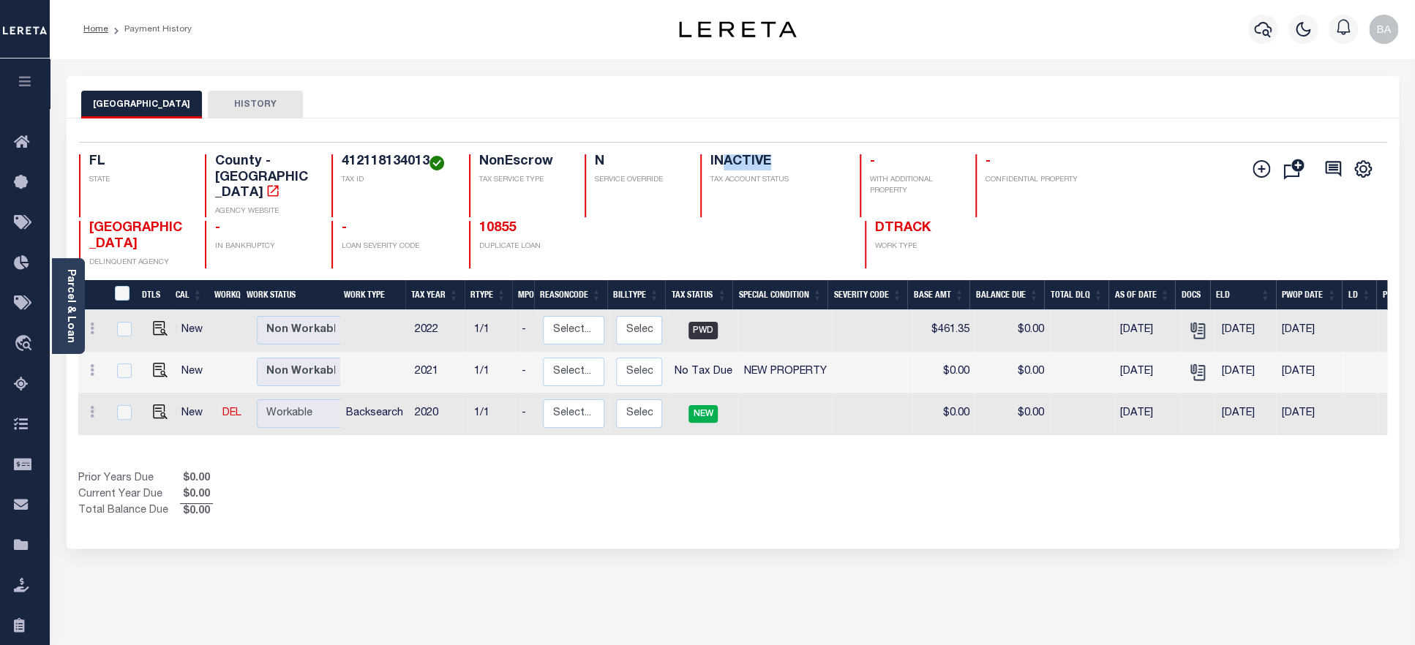
drag, startPoint x: 724, startPoint y: 165, endPoint x: 793, endPoint y: 165, distance: 68.8
click at [793, 165] on h4 "INACTIVE" at bounding box center [776, 162] width 132 height 16
click at [500, 222] on link "10855" at bounding box center [497, 228] width 37 height 13
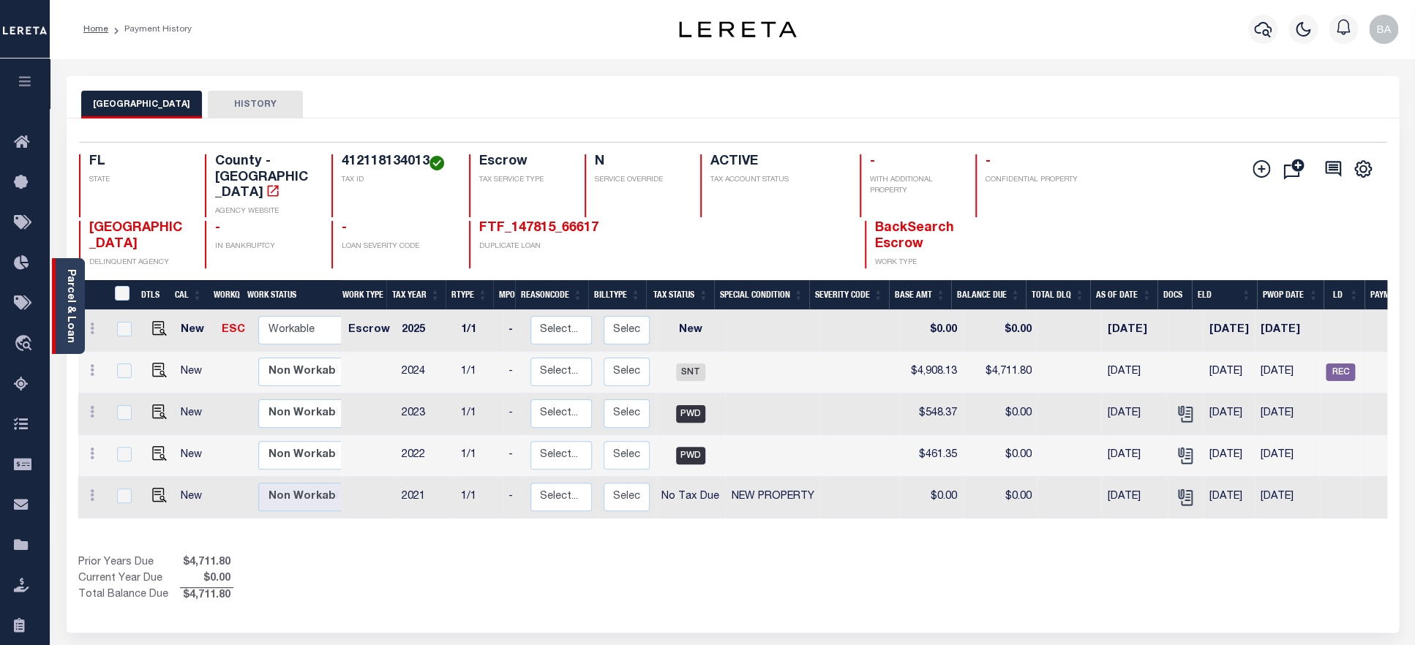
click at [72, 307] on link "Parcel & Loan" at bounding box center [70, 306] width 10 height 74
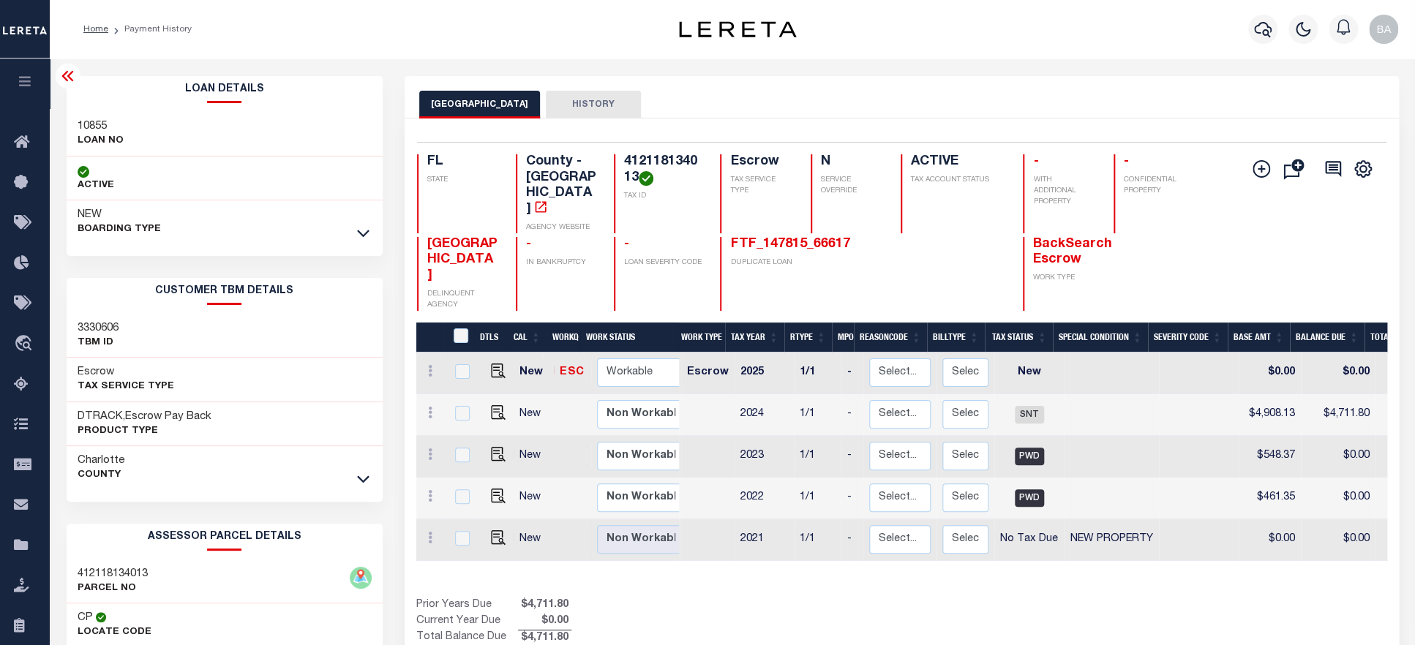
click at [90, 125] on h3 "10855" at bounding box center [101, 126] width 46 height 15
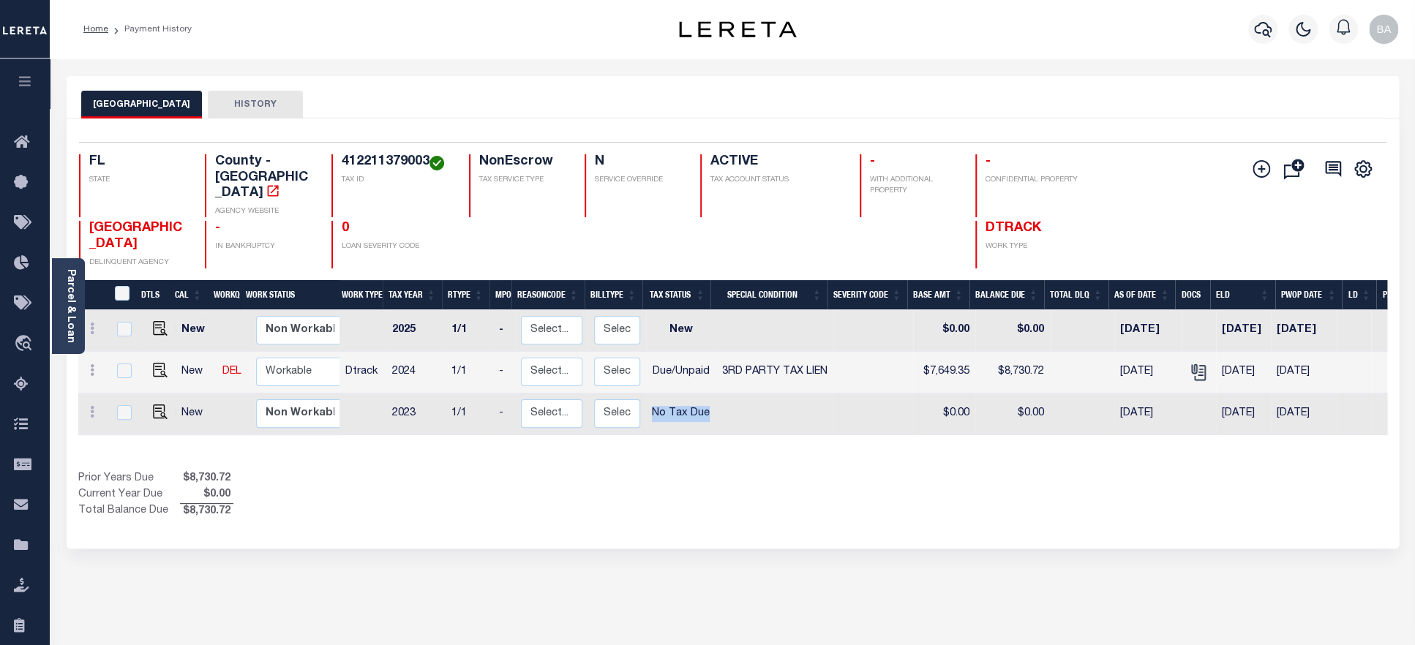
drag, startPoint x: 404, startPoint y: 396, endPoint x: 802, endPoint y: 394, distance: 398.7
click at [802, 394] on tr "New Non Workable Workable 2023 1/1 - Select... Payment Reversal Taxable Value C…" at bounding box center [802, 415] width 1449 height 42
click at [392, 162] on h4 "412211379003" at bounding box center [397, 162] width 110 height 16
click at [155, 405] on img "" at bounding box center [160, 412] width 15 height 15
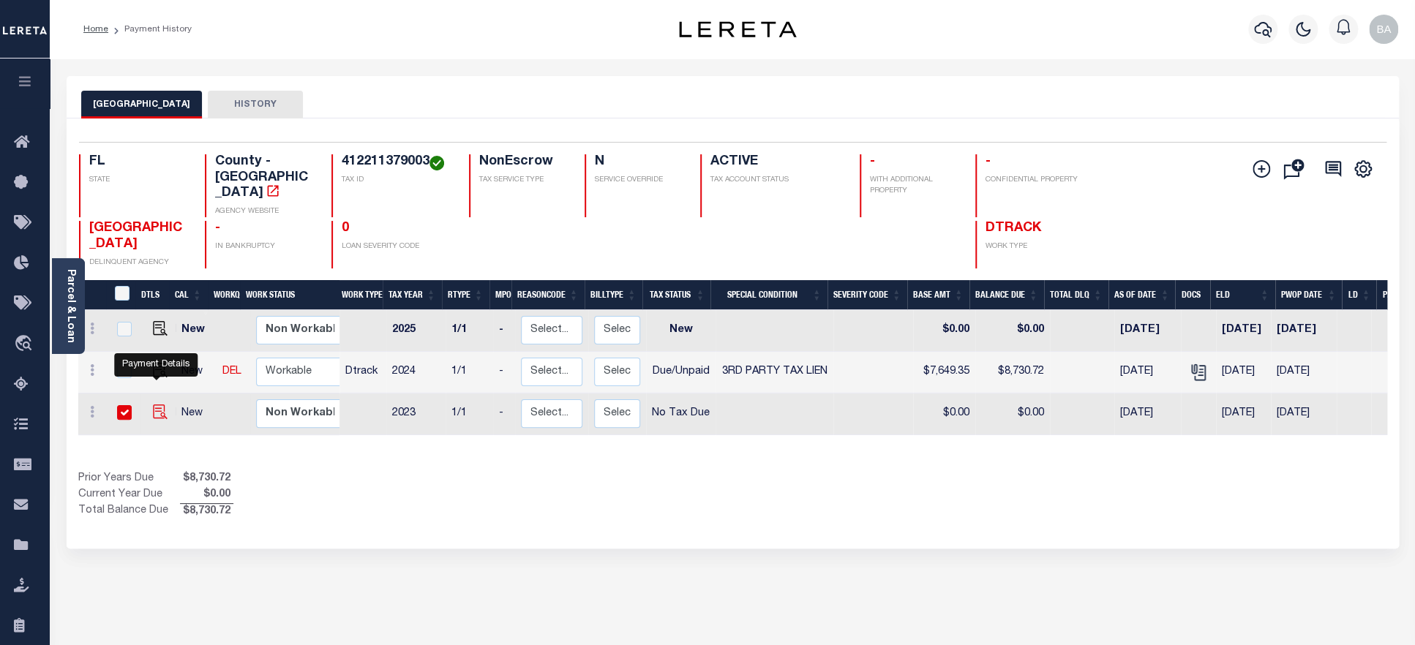
checkbox input "true"
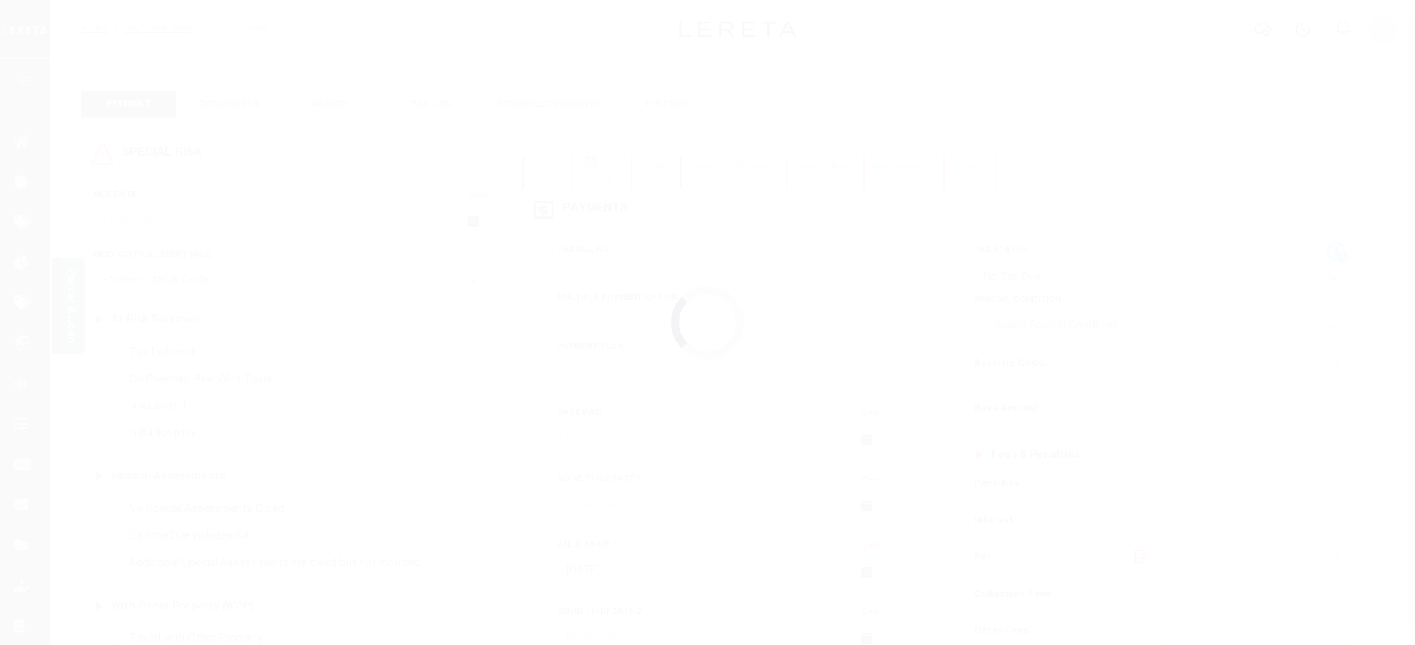
select select "NTX"
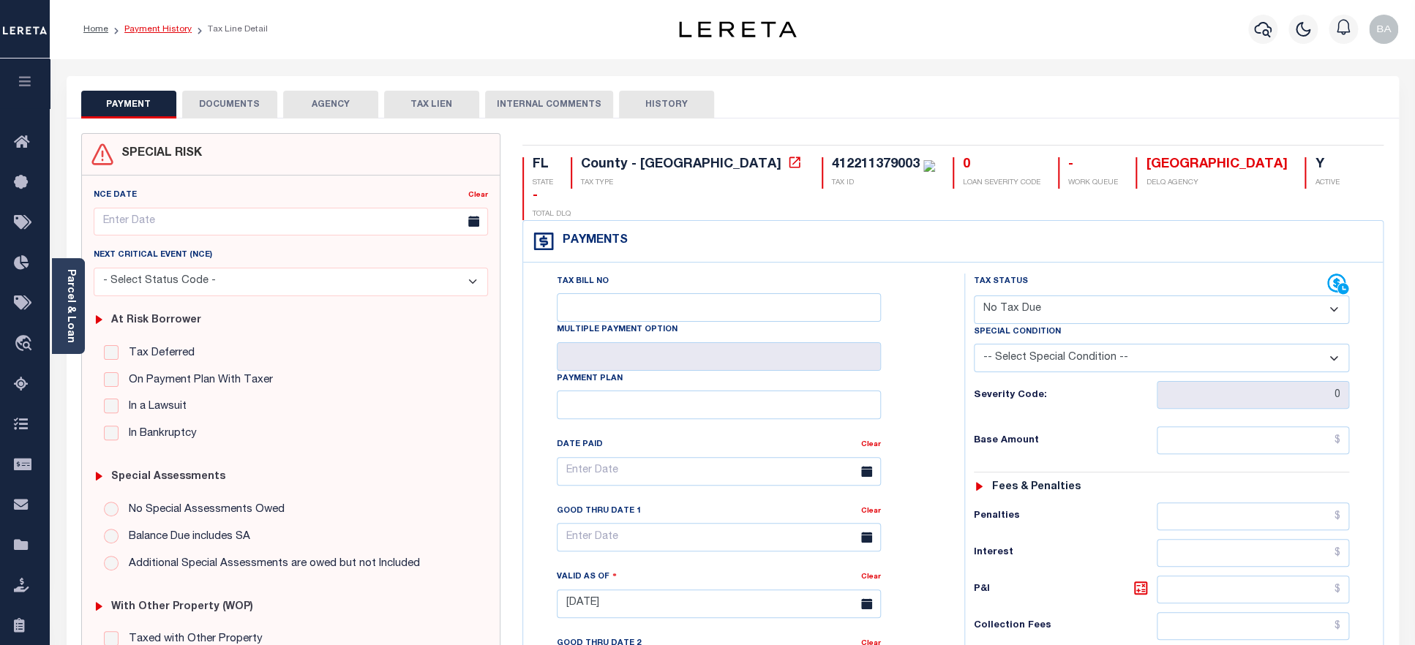
click at [164, 29] on link "Payment History" at bounding box center [157, 29] width 67 height 9
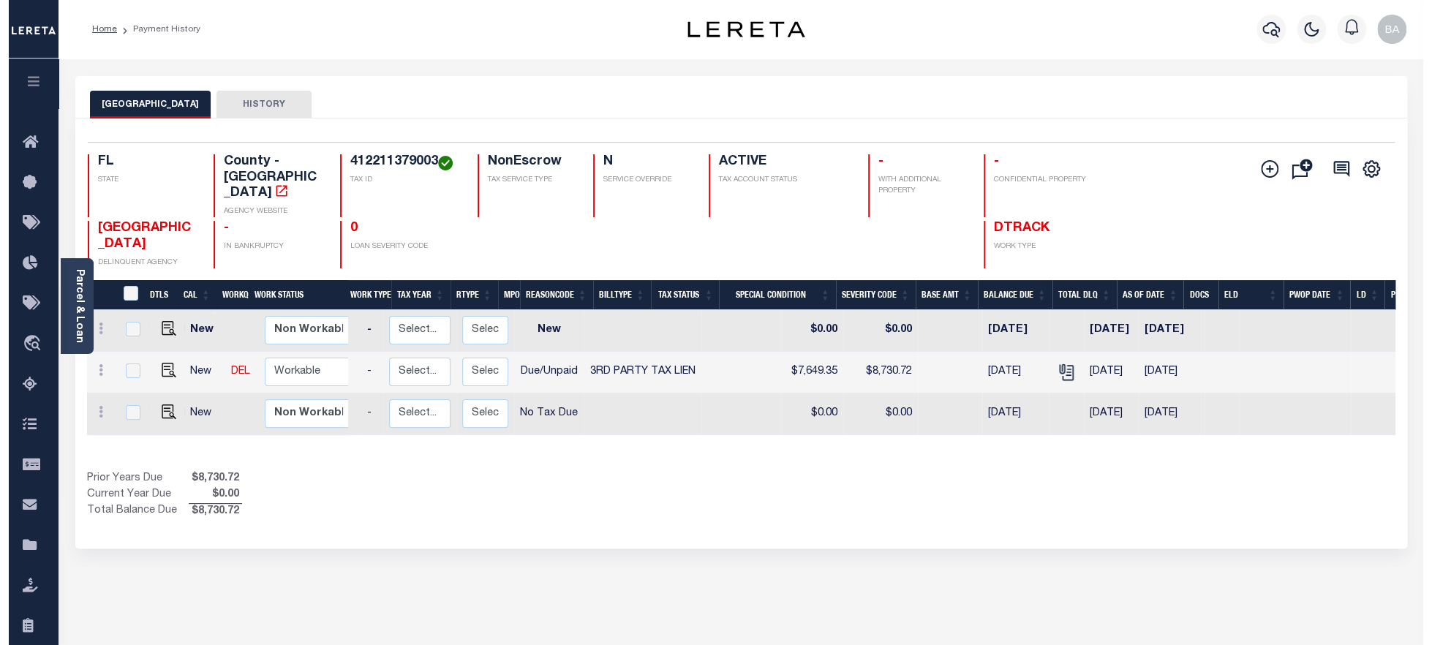
scroll to position [0, 146]
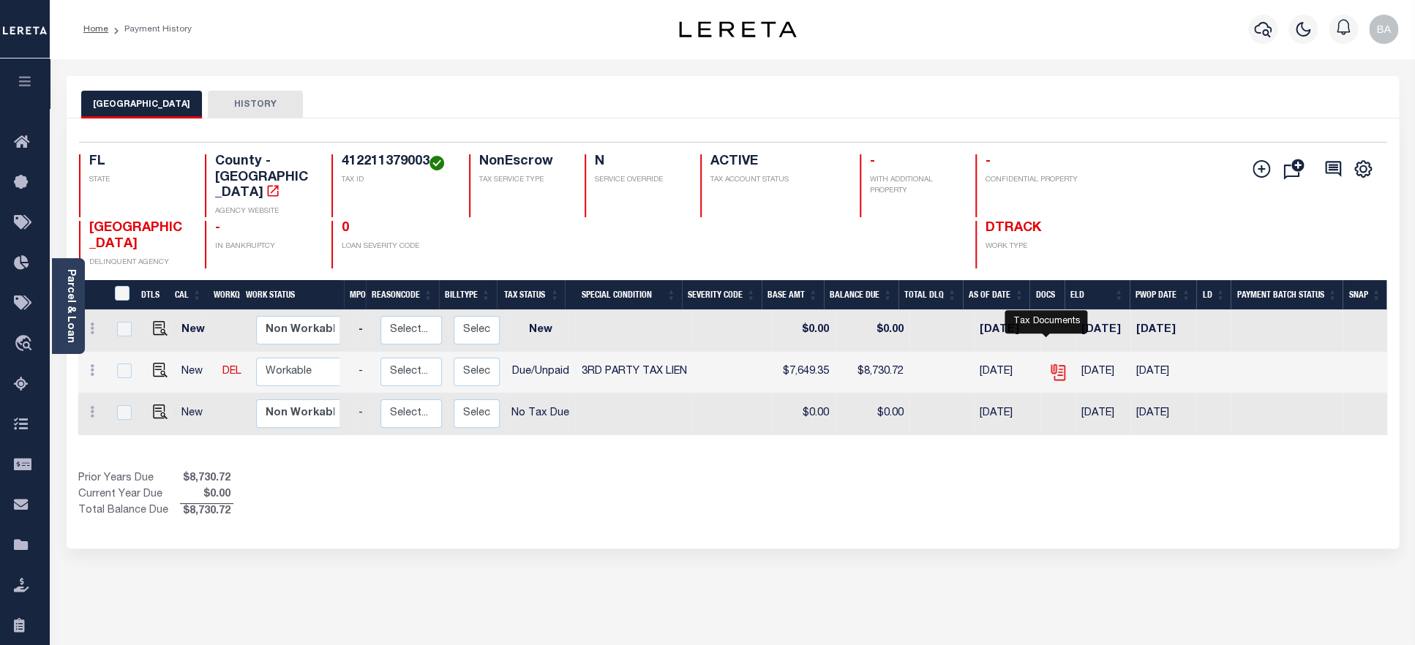
click at [1048, 363] on icon "" at bounding box center [1057, 372] width 19 height 19
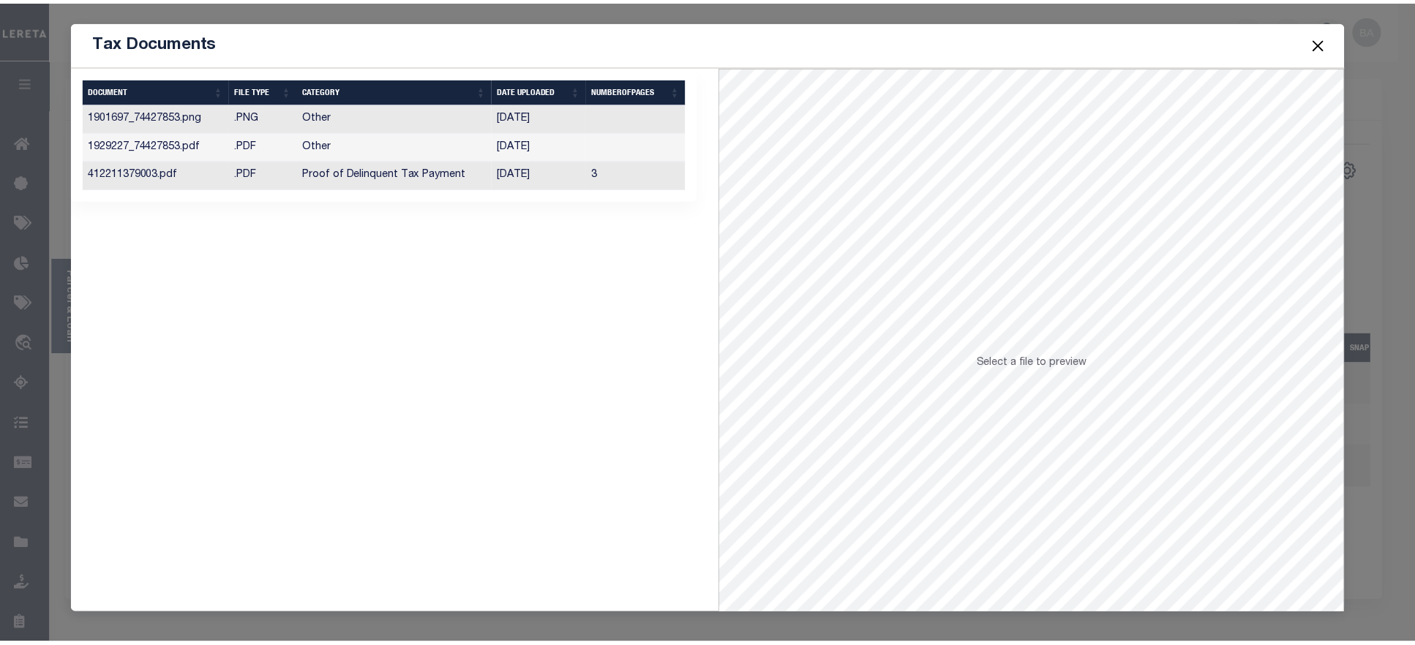
scroll to position [0, 1]
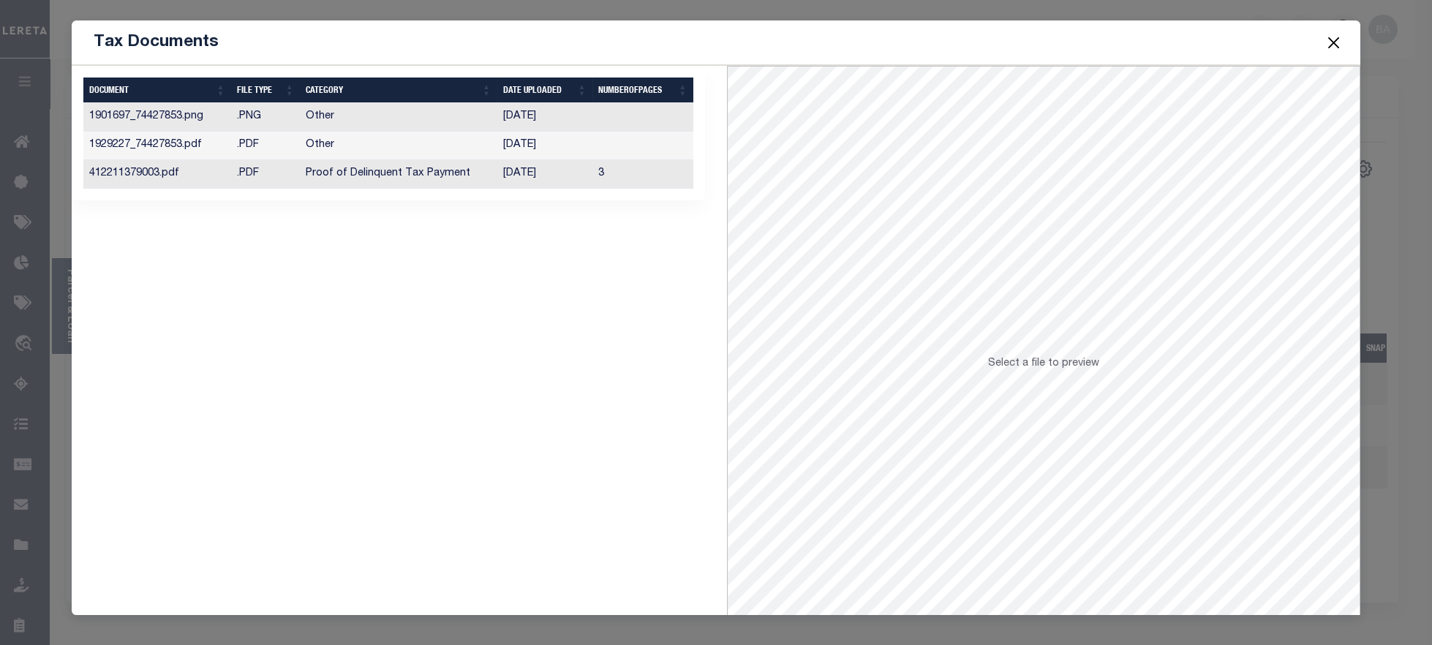
click at [1329, 38] on button "Close" at bounding box center [1333, 42] width 19 height 19
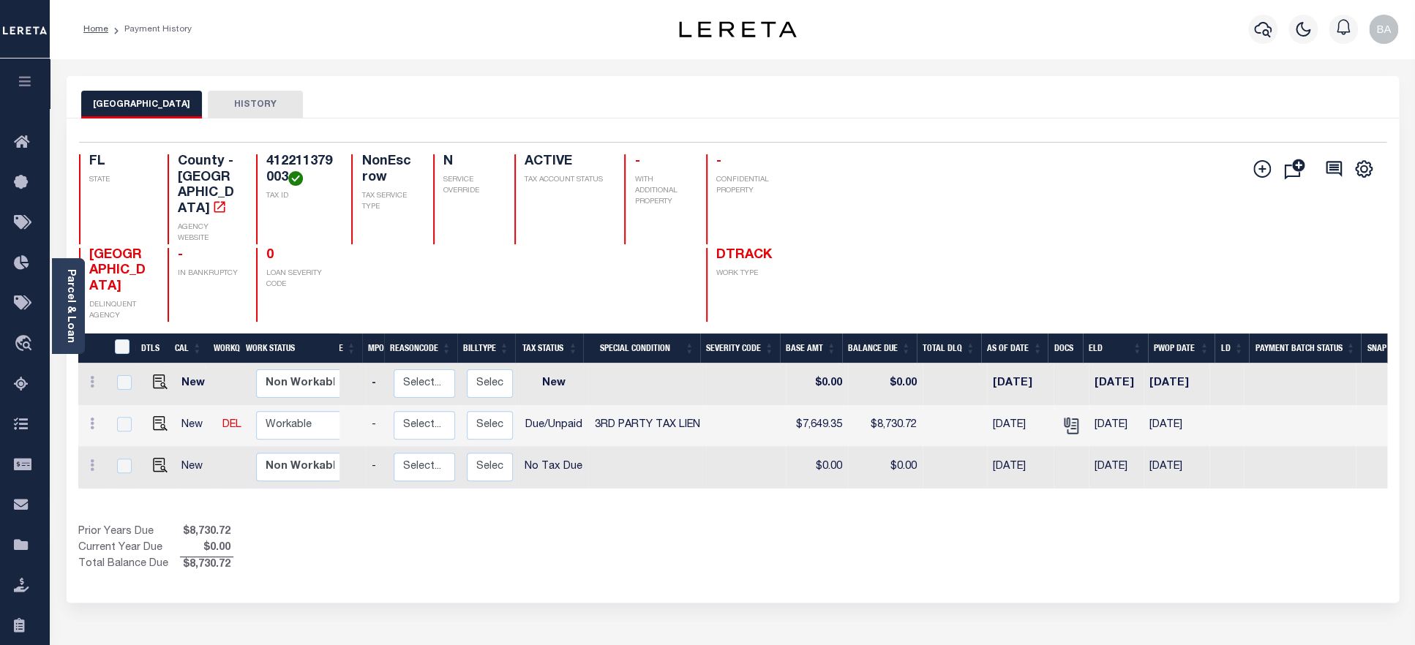
scroll to position [0, 48]
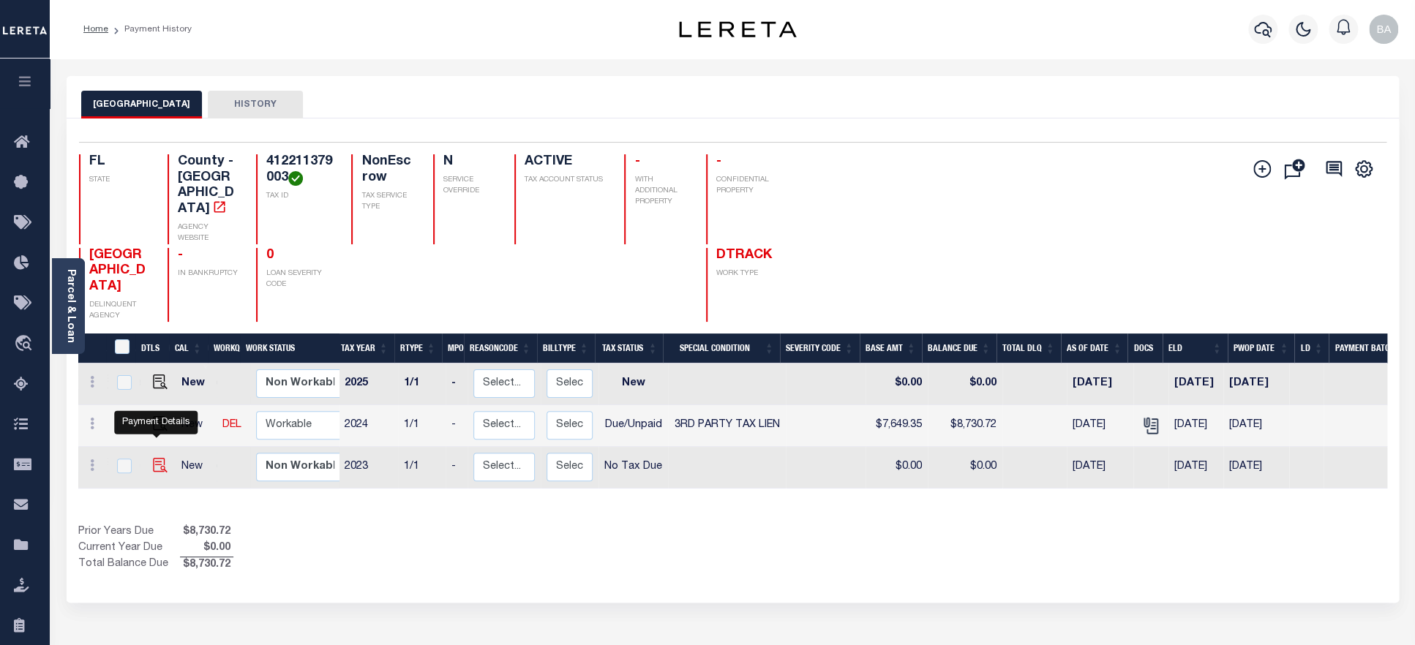
click at [153, 458] on img "" at bounding box center [160, 465] width 15 height 15
checkbox input "true"
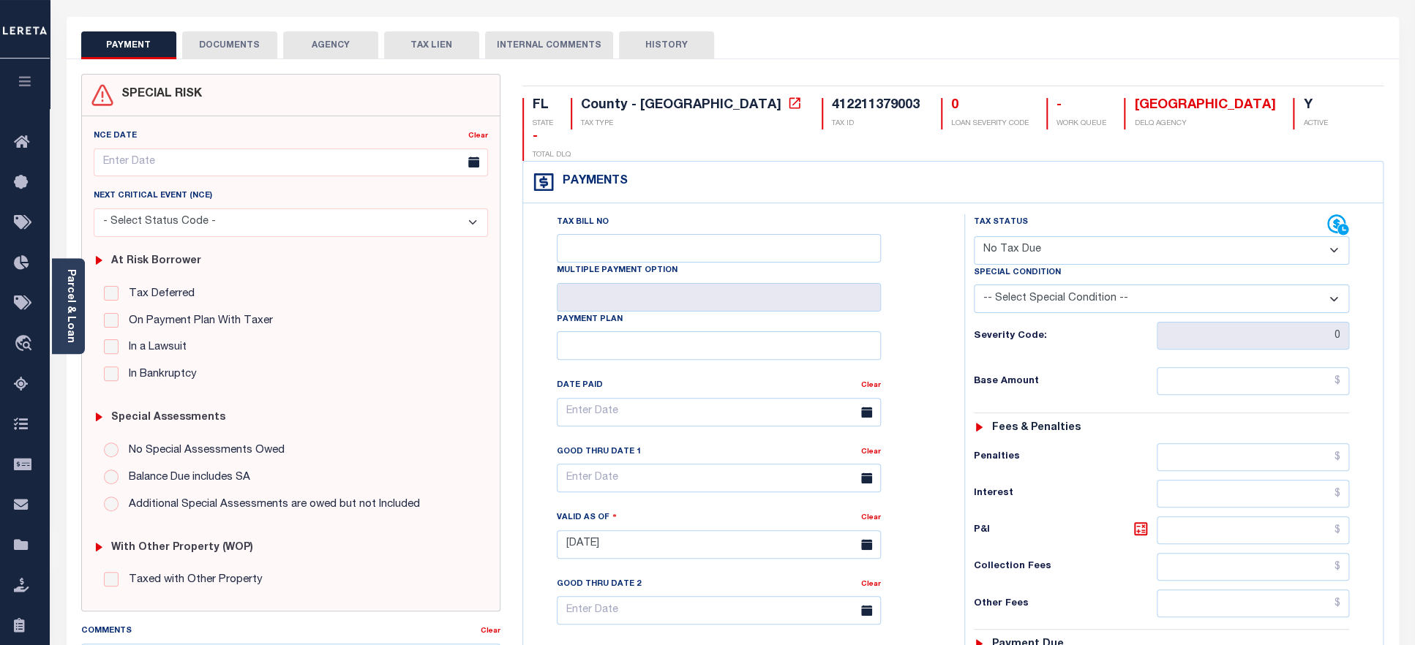
scroll to position [75, 0]
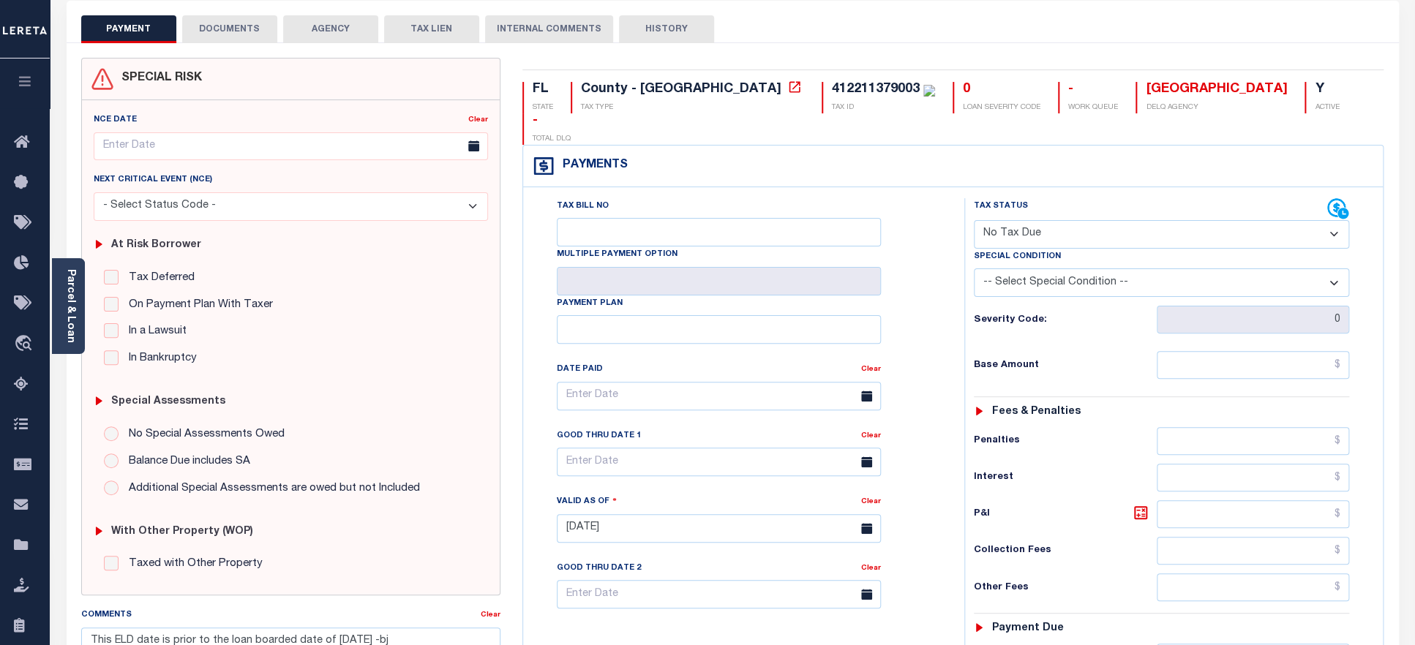
select select "DUE"
click option "Due/Unpaid" at bounding box center [0, 0] width 0 height 0
type input "[DATE]"
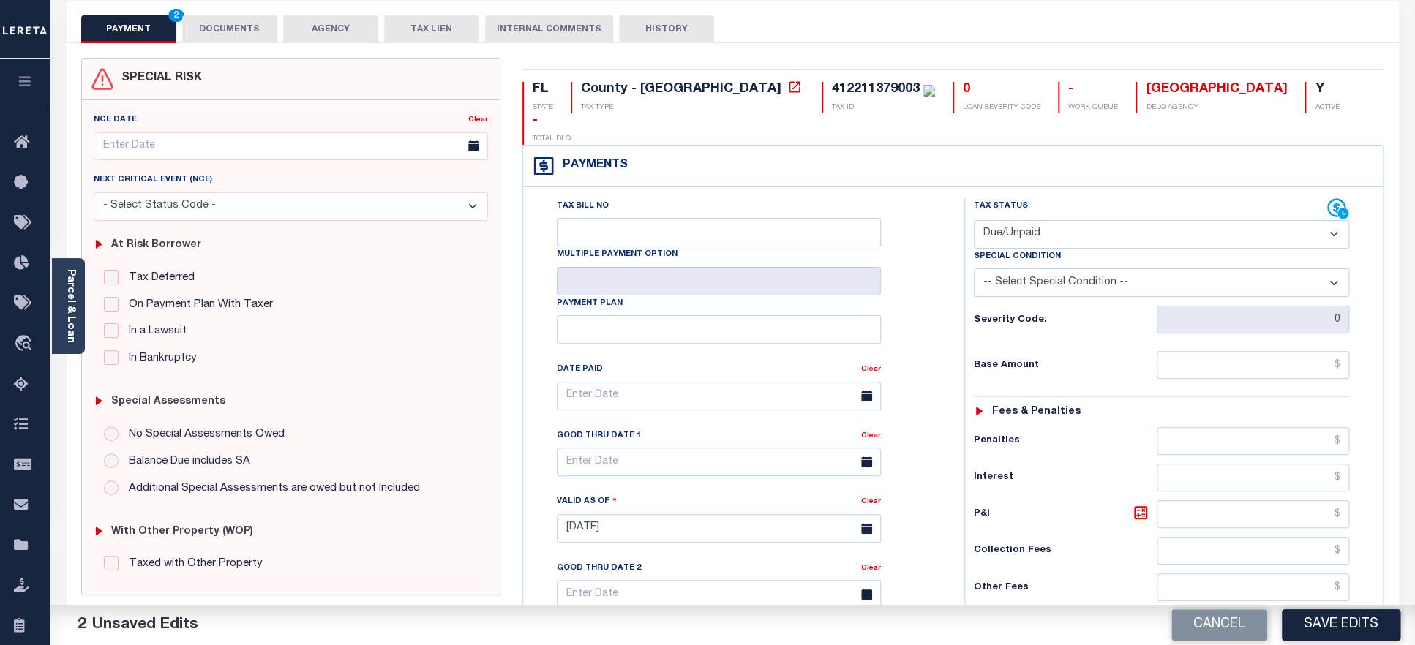
click at [974, 268] on select "-- Select Special Condition -- 3RD PARTY TAX LIEN AGENCY TAX LIEN (A.K.A Inside…" at bounding box center [1162, 282] width 376 height 29
select select "20"
click option "3RD PARTY TAX LIEN" at bounding box center [0, 0] width 0 height 0
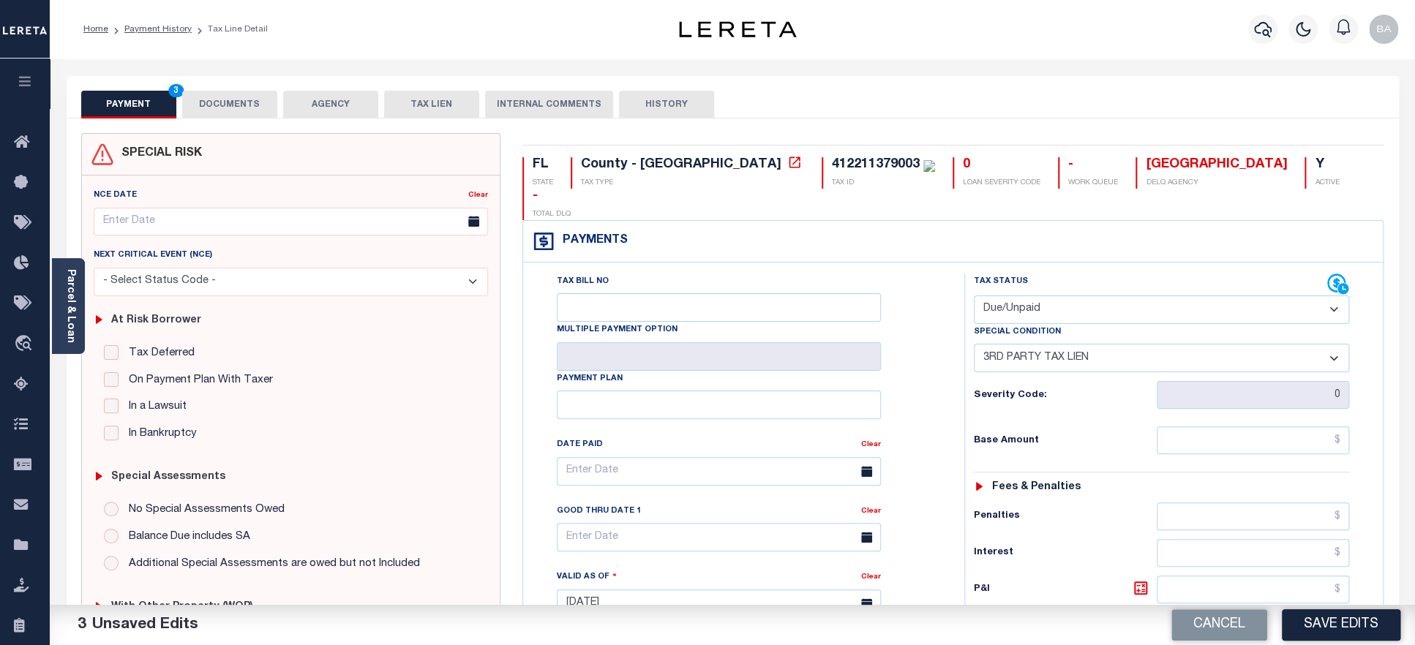
click at [832, 162] on div "412211379003" at bounding box center [876, 164] width 88 height 13
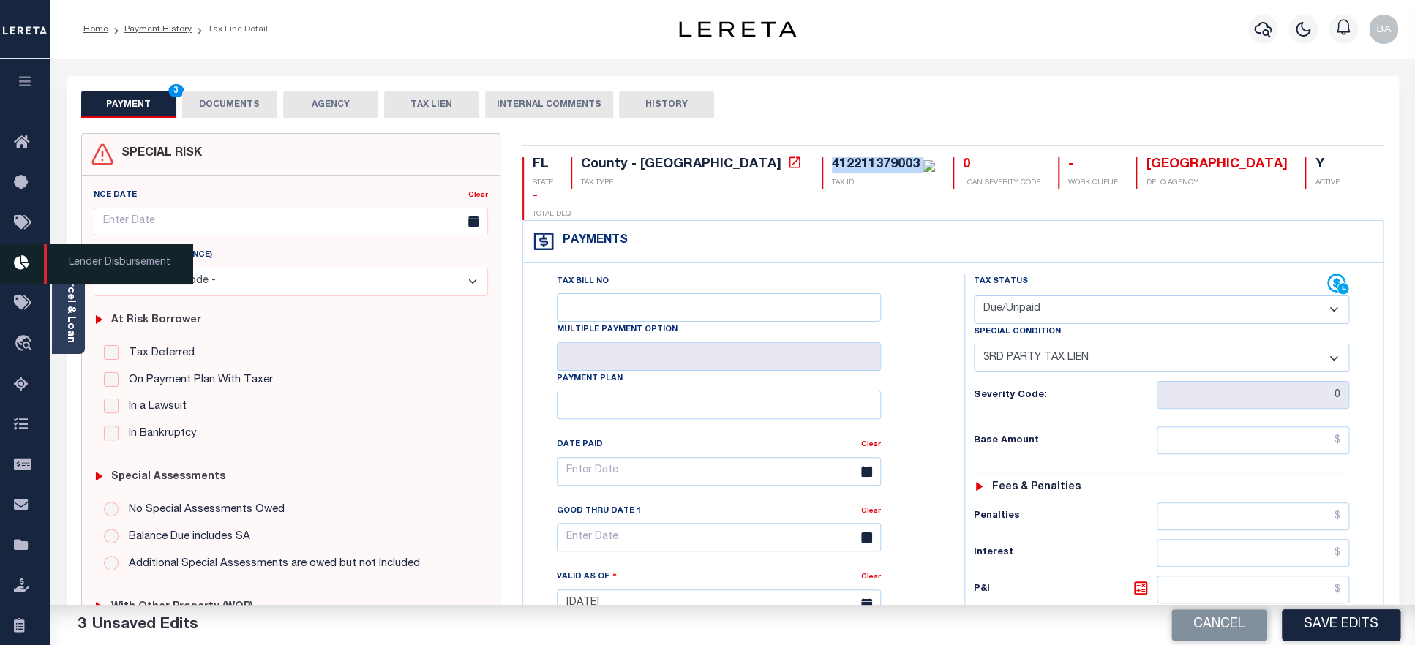
copy div "412211379003"
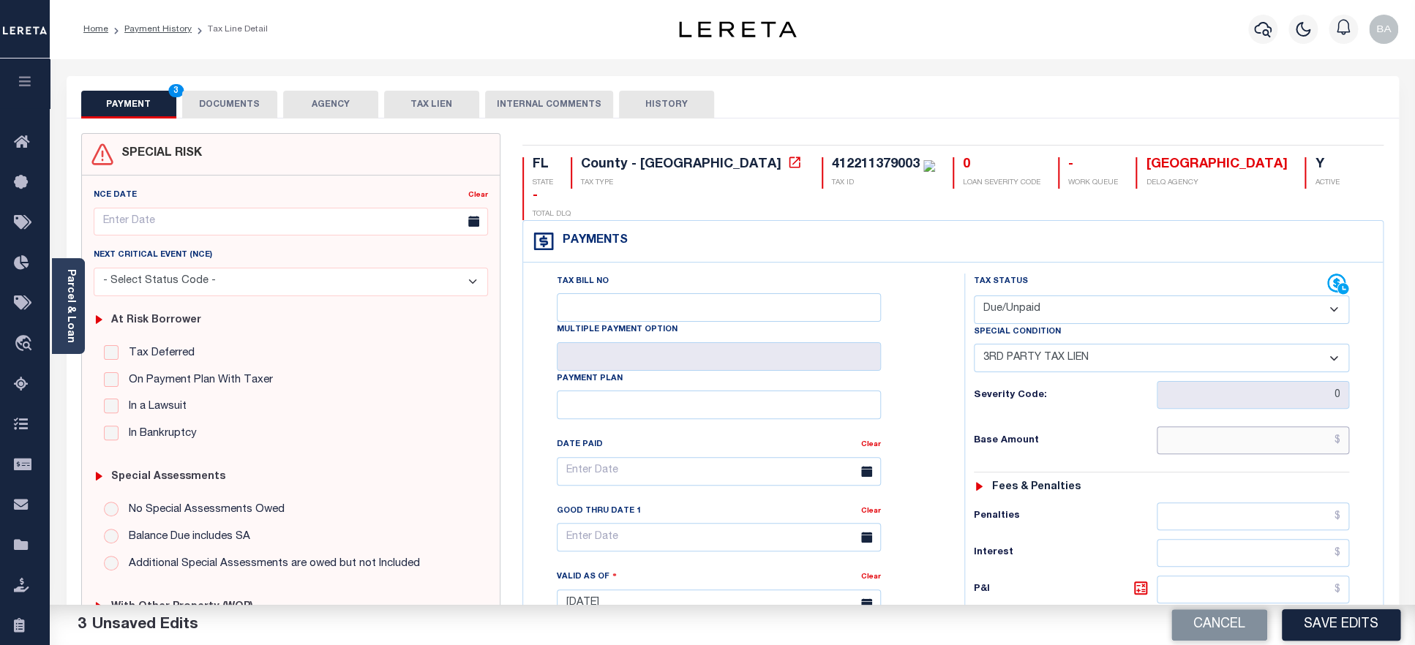
click at [1188, 426] on input "text" at bounding box center [1253, 440] width 193 height 28
paste input "6,916.41"
type input "$6,916.41"
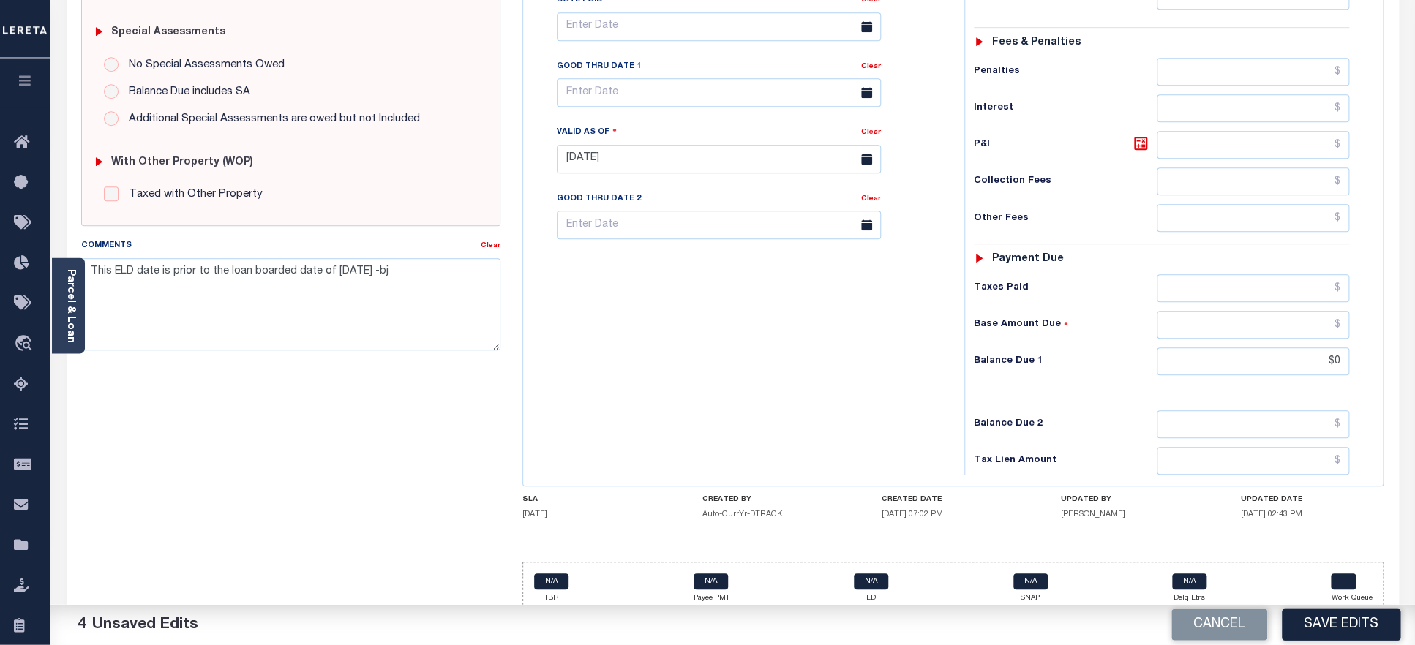
scroll to position [448, 0]
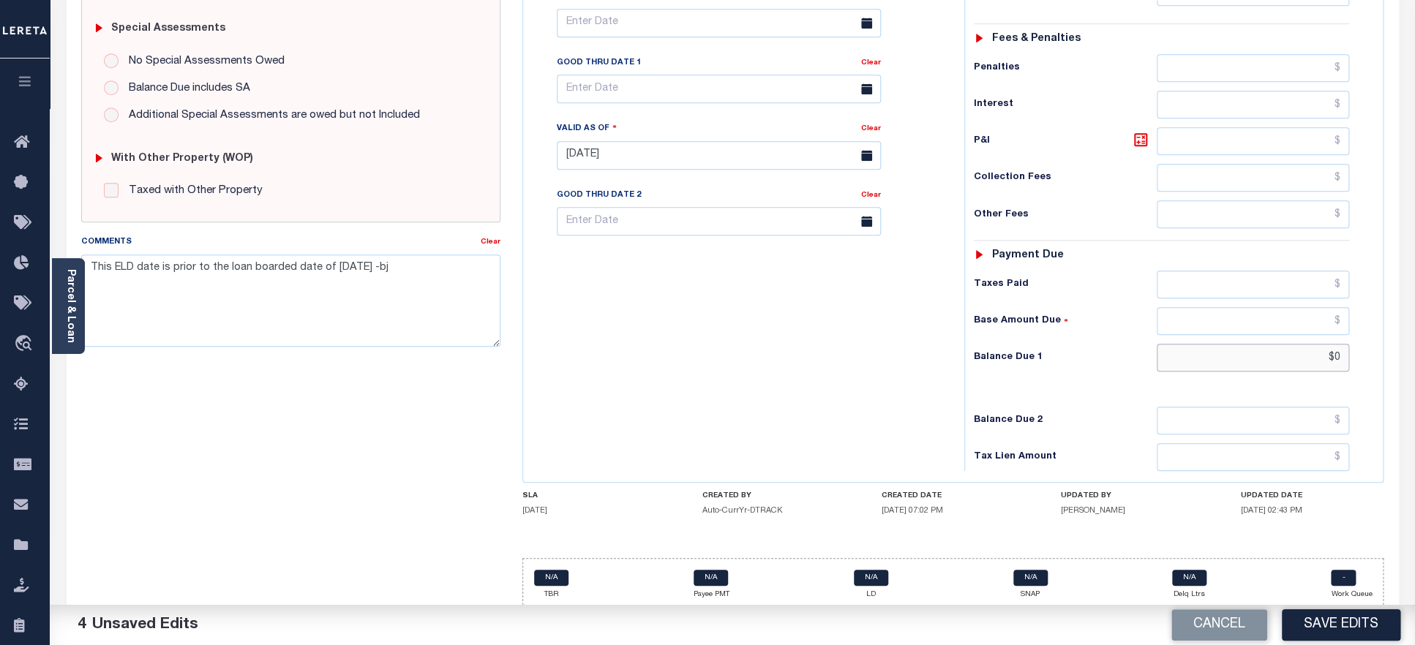
click at [1209, 346] on input "$0" at bounding box center [1253, 358] width 193 height 28
paste input "7,898.42"
drag, startPoint x: 1273, startPoint y: 342, endPoint x: 1409, endPoint y: 334, distance: 136.3
click at [1350, 344] on input "$7,898.42" at bounding box center [1253, 358] width 193 height 28
paste input "text"
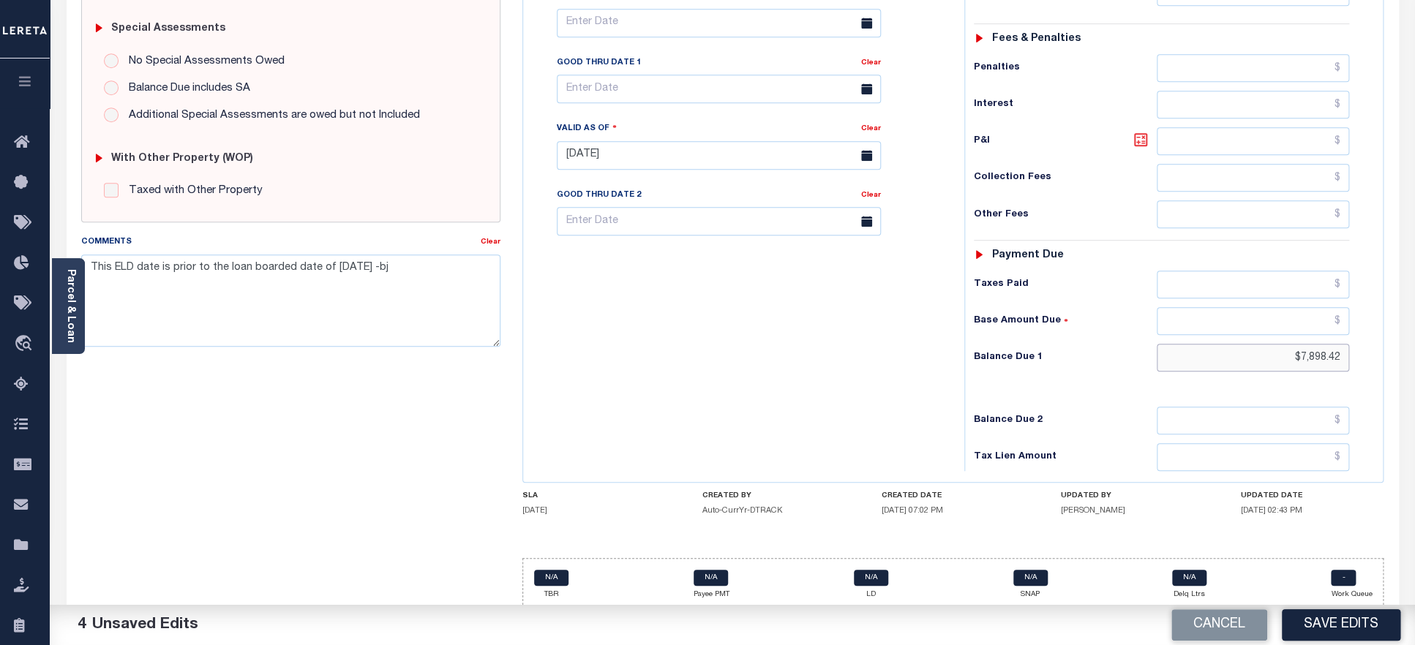
type input "$7,898.42"
click at [1137, 131] on icon at bounding box center [1141, 140] width 18 height 18
type input "$982.01"
click at [630, 75] on input "text" at bounding box center [719, 89] width 324 height 29
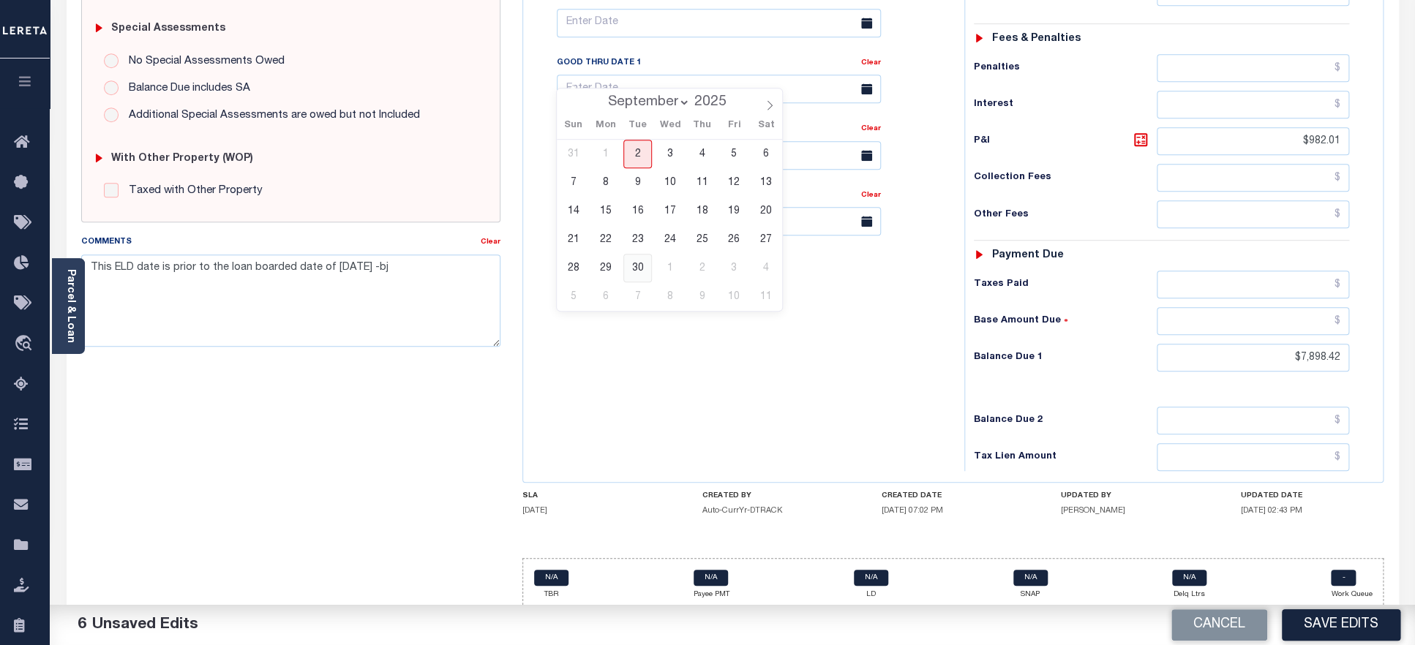
click at [634, 266] on span "30" at bounding box center [637, 268] width 29 height 29
type input "[DATE]"
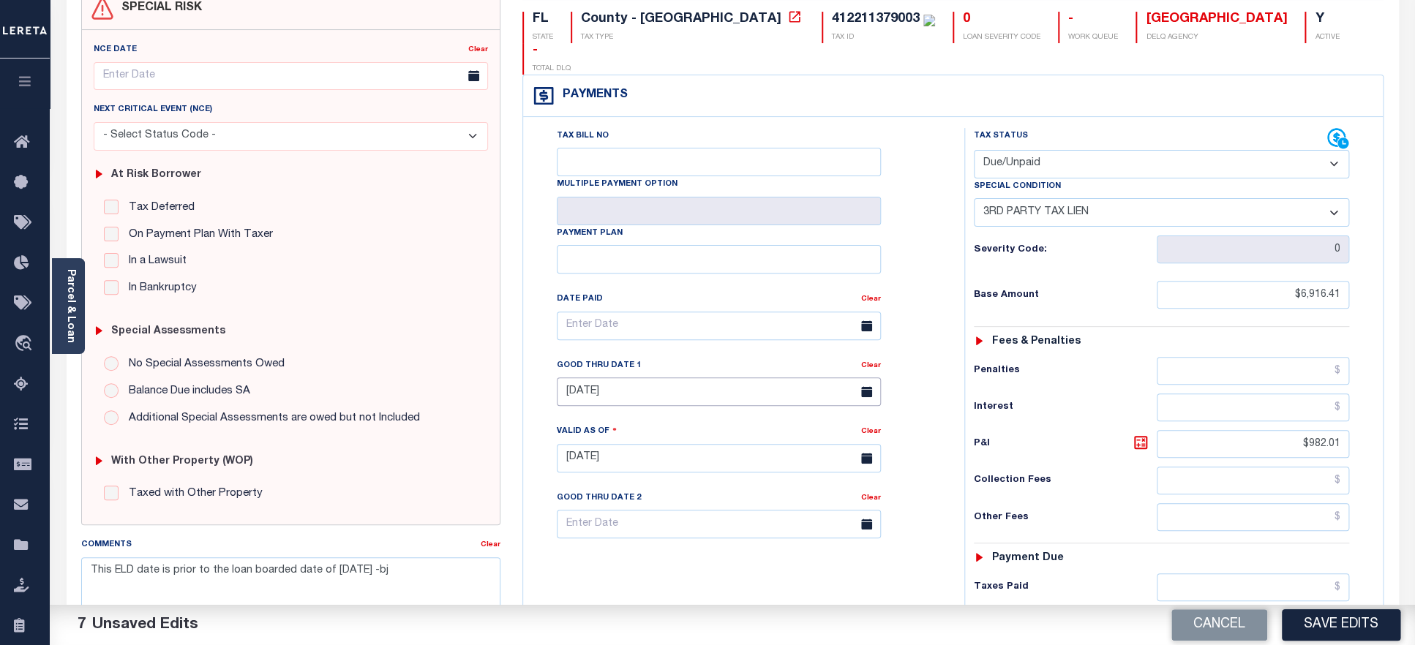
scroll to position [71, 0]
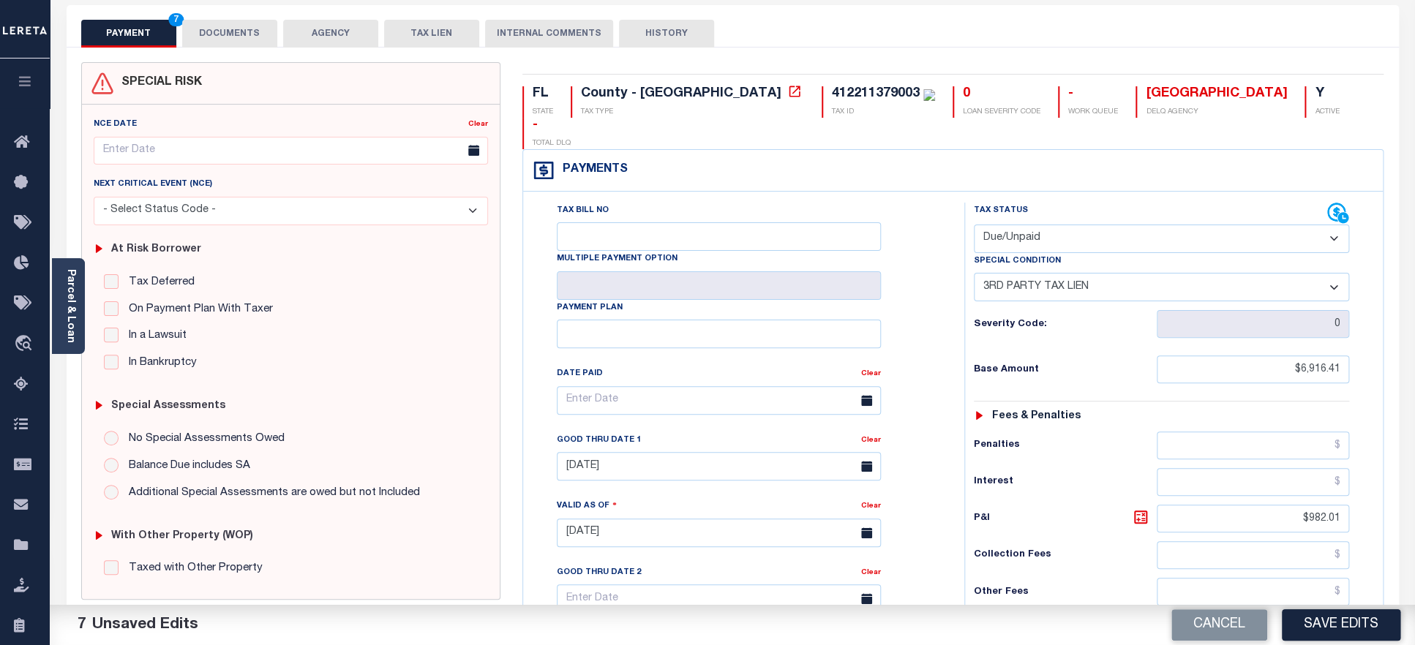
click at [240, 32] on button "DOCUMENTS" at bounding box center [229, 34] width 95 height 28
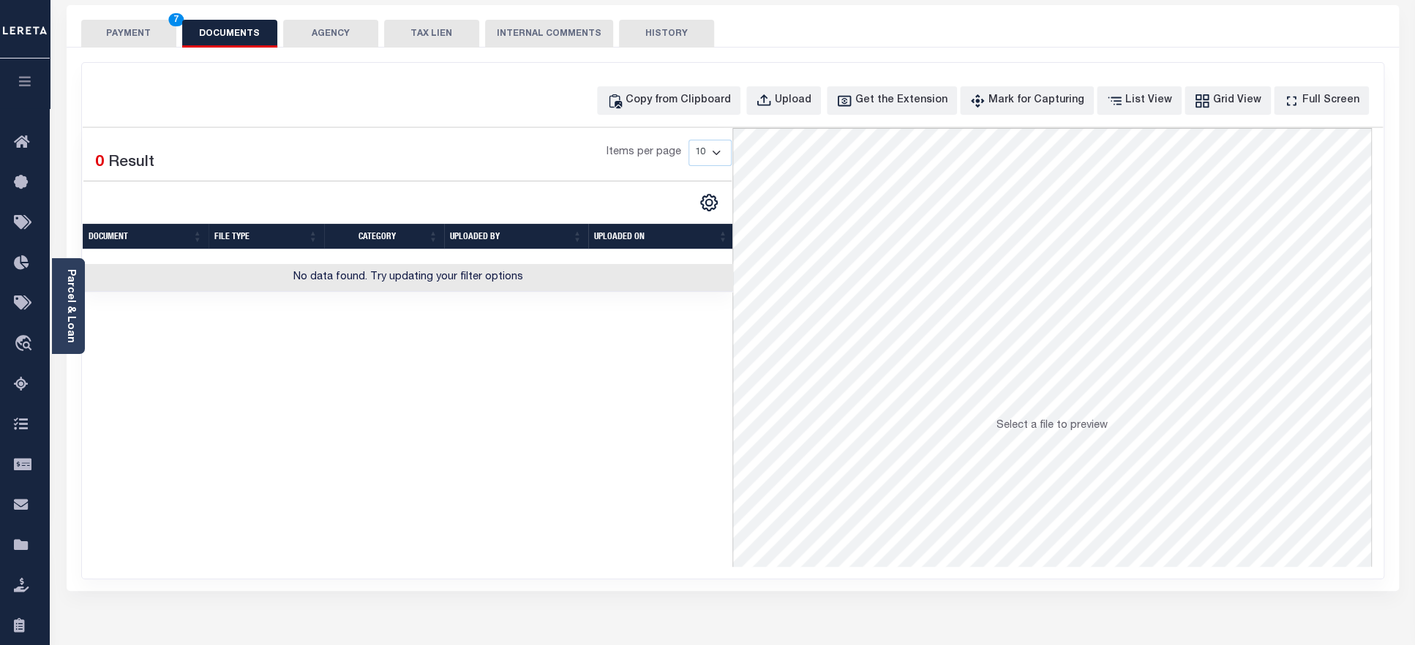
click at [123, 34] on button "PAYMENT 7" at bounding box center [128, 34] width 95 height 28
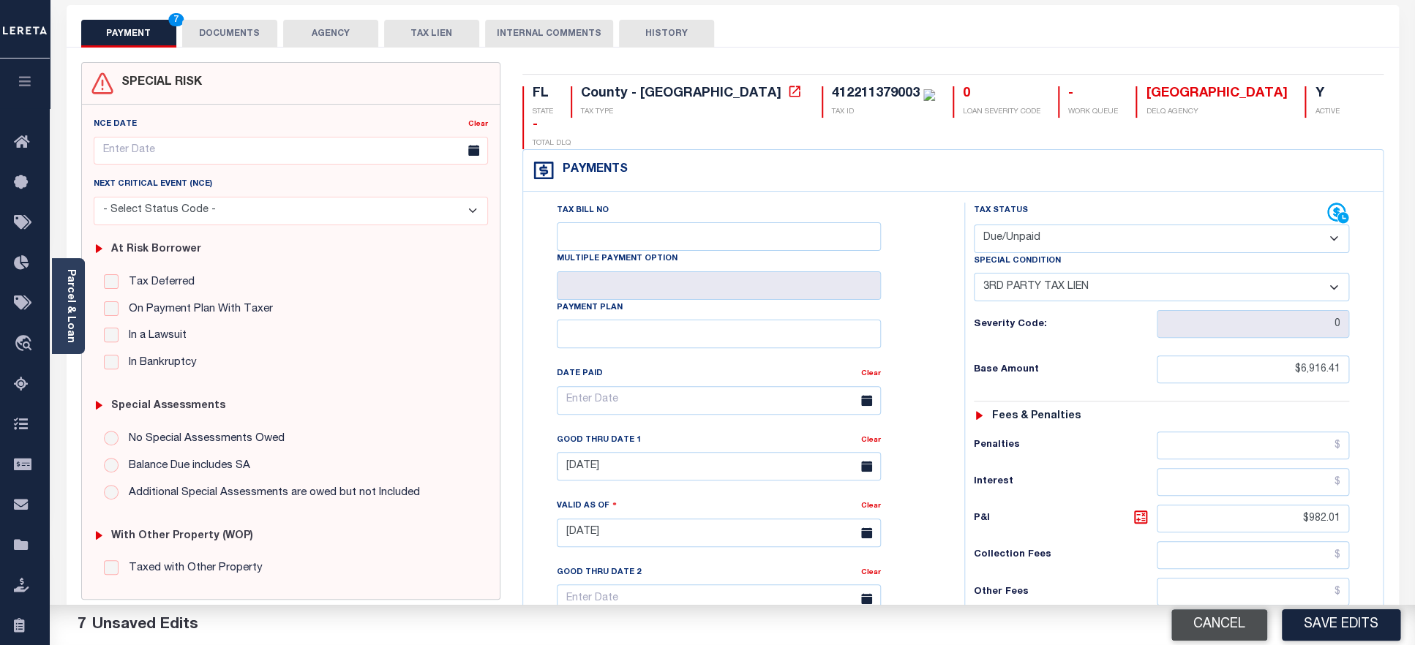
click at [1203, 630] on button "Cancel" at bounding box center [1219, 624] width 96 height 31
type input "[DATE]"
select select "NTX"
select select "0"
type input "$0"
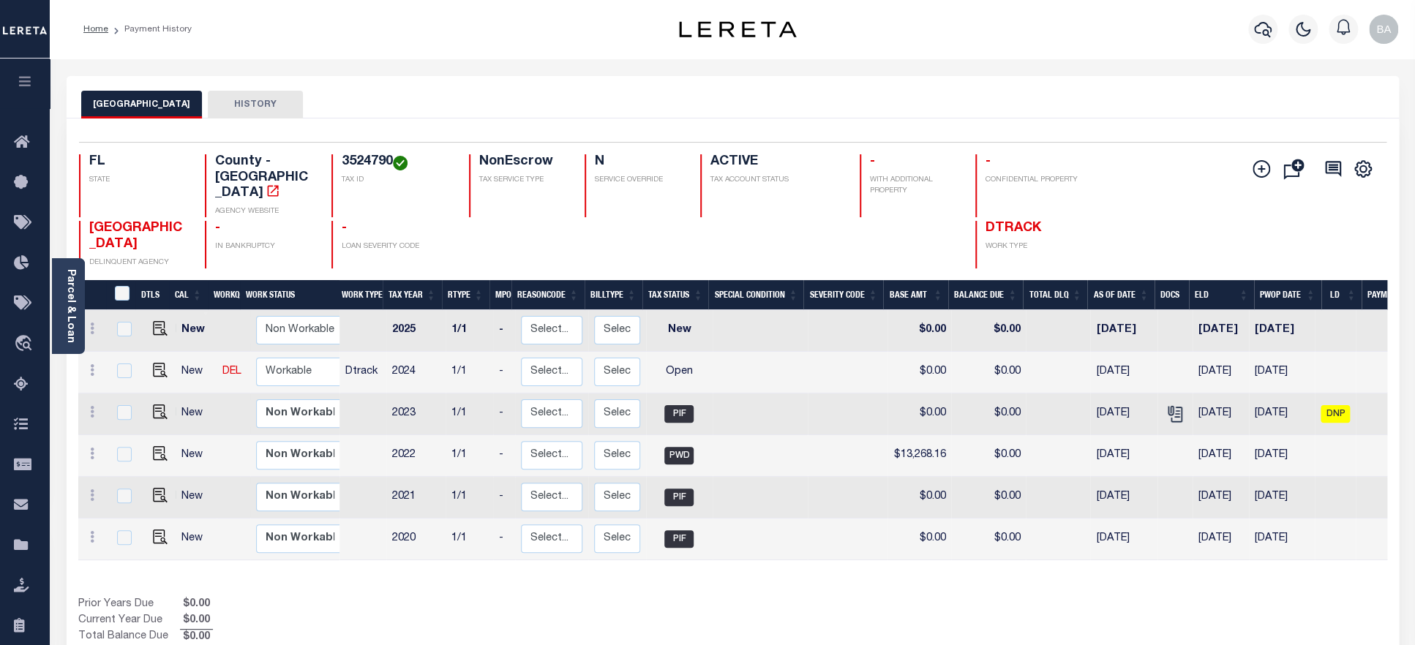
click at [372, 169] on h4 "3524790" at bounding box center [397, 162] width 110 height 16
click at [153, 363] on img "" at bounding box center [160, 370] width 15 height 15
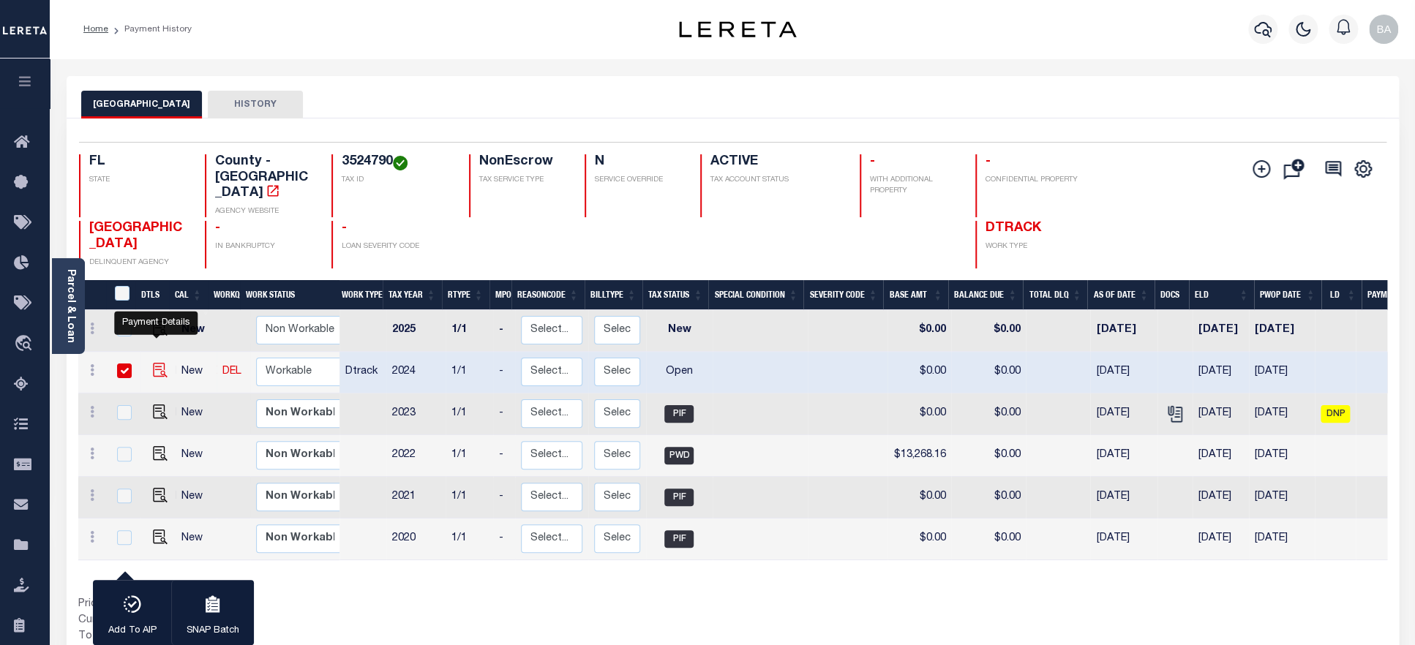
checkbox input "true"
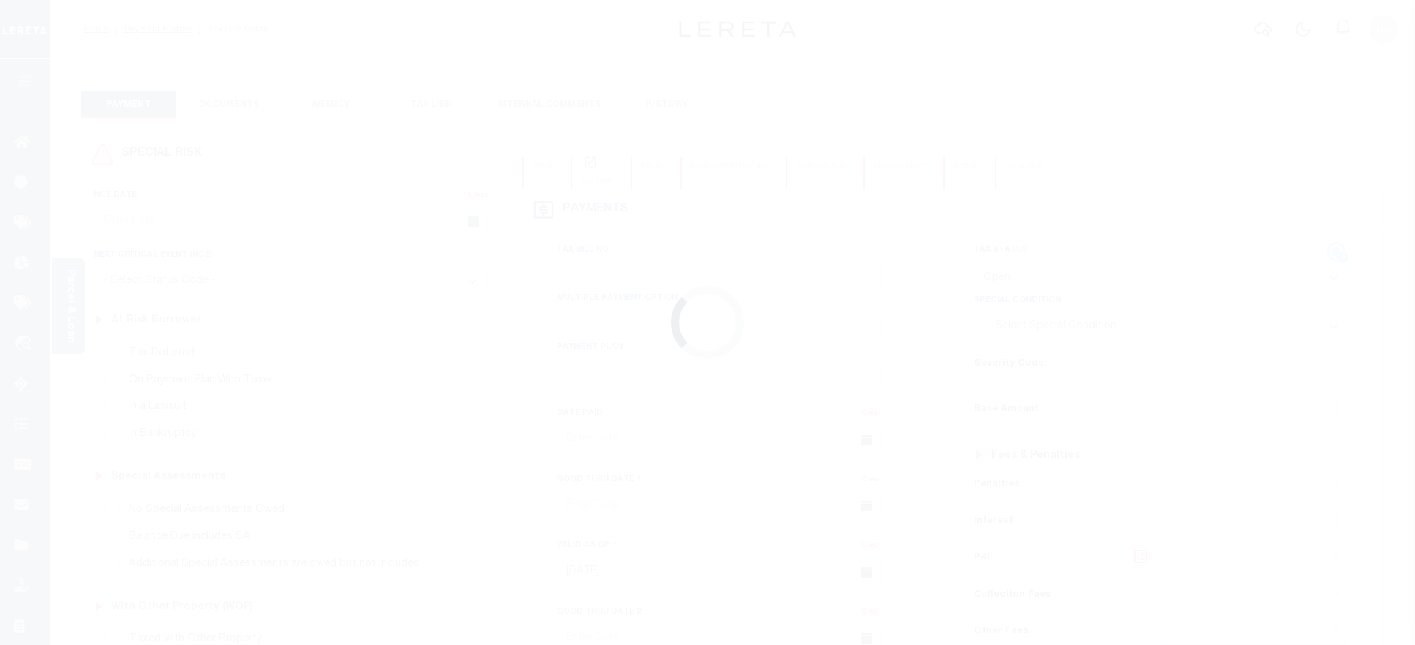
select select "OP2"
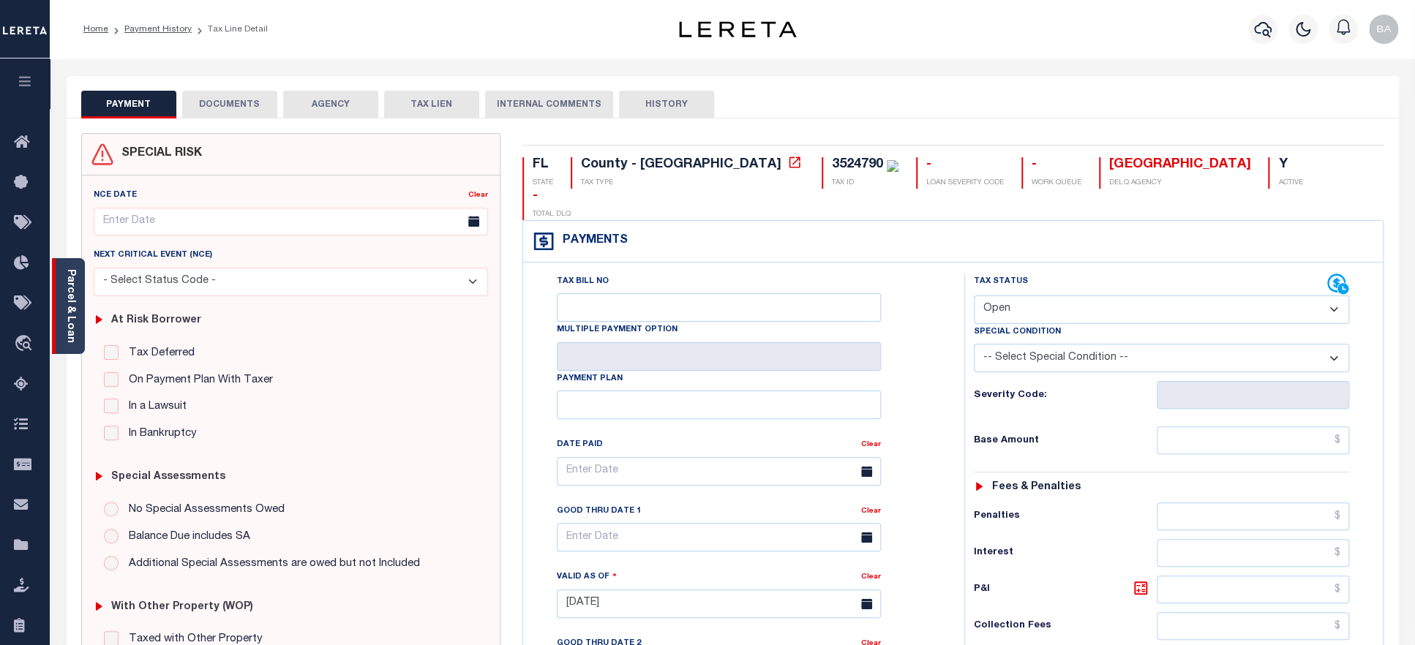
click at [70, 326] on link "Parcel & Loan" at bounding box center [70, 306] width 10 height 74
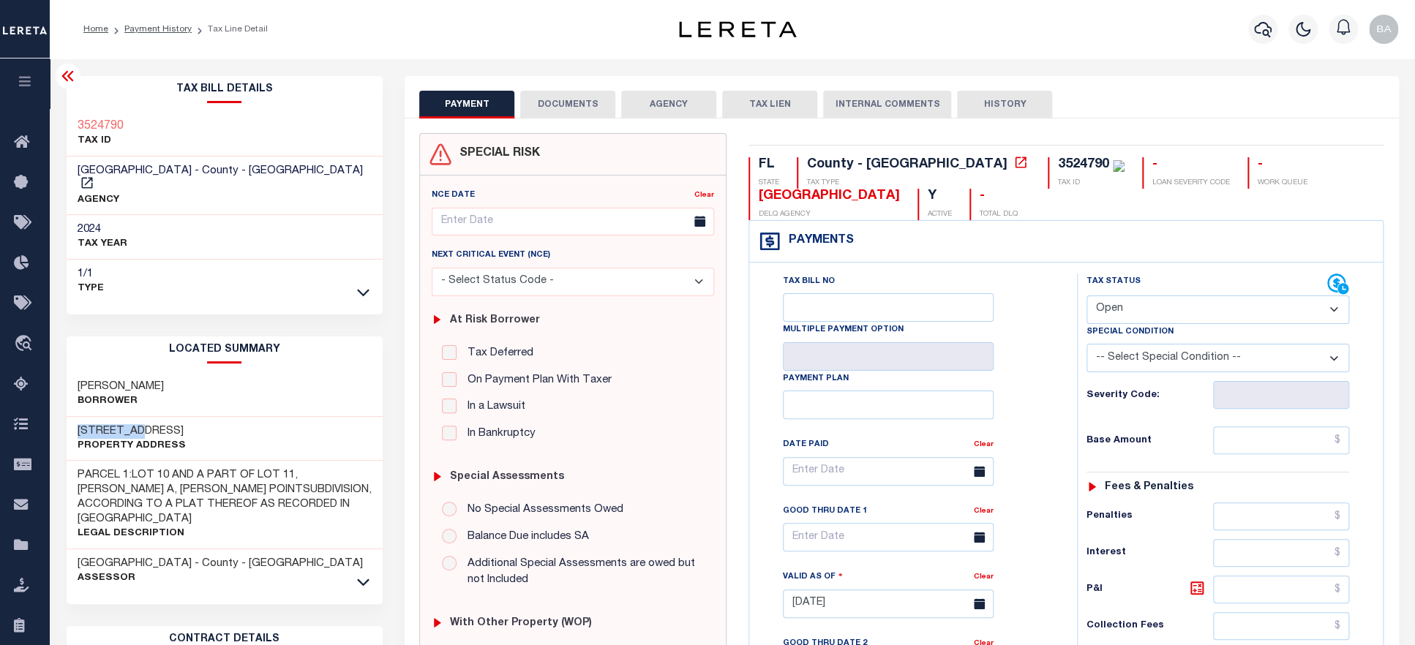
drag, startPoint x: 138, startPoint y: 418, endPoint x: 72, endPoint y: 416, distance: 65.9
click at [72, 417] on div "[STREET_ADDRESS] Property Address" at bounding box center [225, 439] width 317 height 45
copy h3 "[STREET_ADDRESS]"
click at [367, 574] on icon at bounding box center [363, 581] width 12 height 15
drag, startPoint x: 152, startPoint y: 128, endPoint x: 66, endPoint y: 126, distance: 86.3
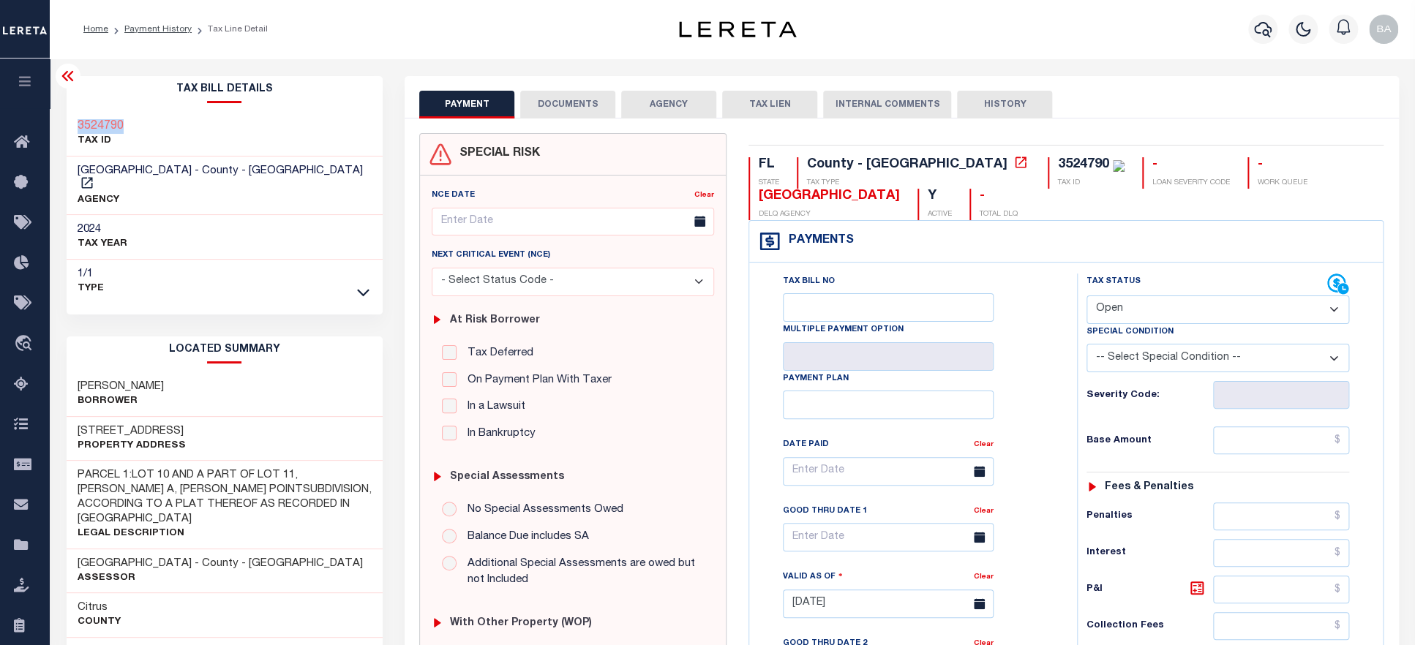
click at [66, 126] on div "Tax Bill Details 3524790 TAX ID AGENCY" at bounding box center [225, 628] width 339 height 1105
copy h3 "3524790"
click at [133, 424] on h3 "[STREET_ADDRESS]" at bounding box center [132, 431] width 108 height 15
copy h3 "8TH"
